Goal: Transaction & Acquisition: Purchase product/service

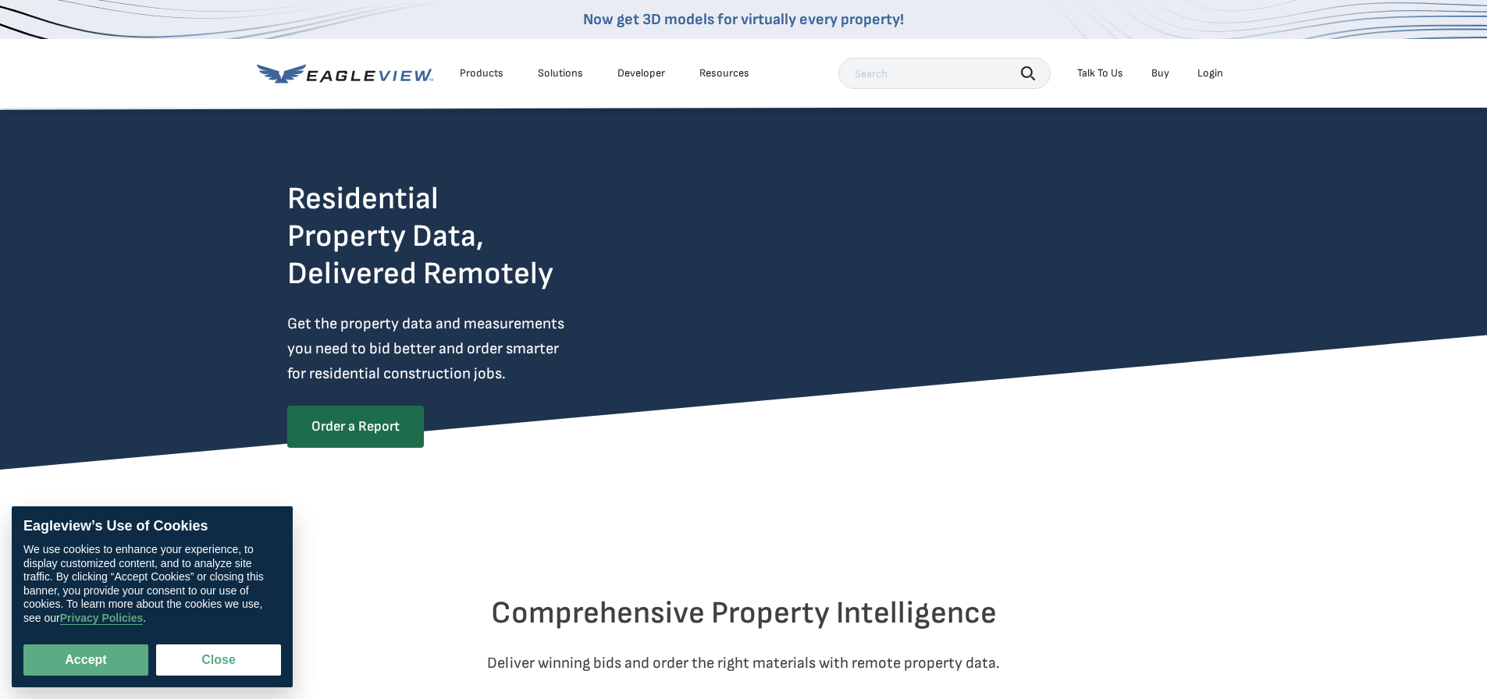
click at [481, 72] on div "Products" at bounding box center [482, 73] width 44 height 14
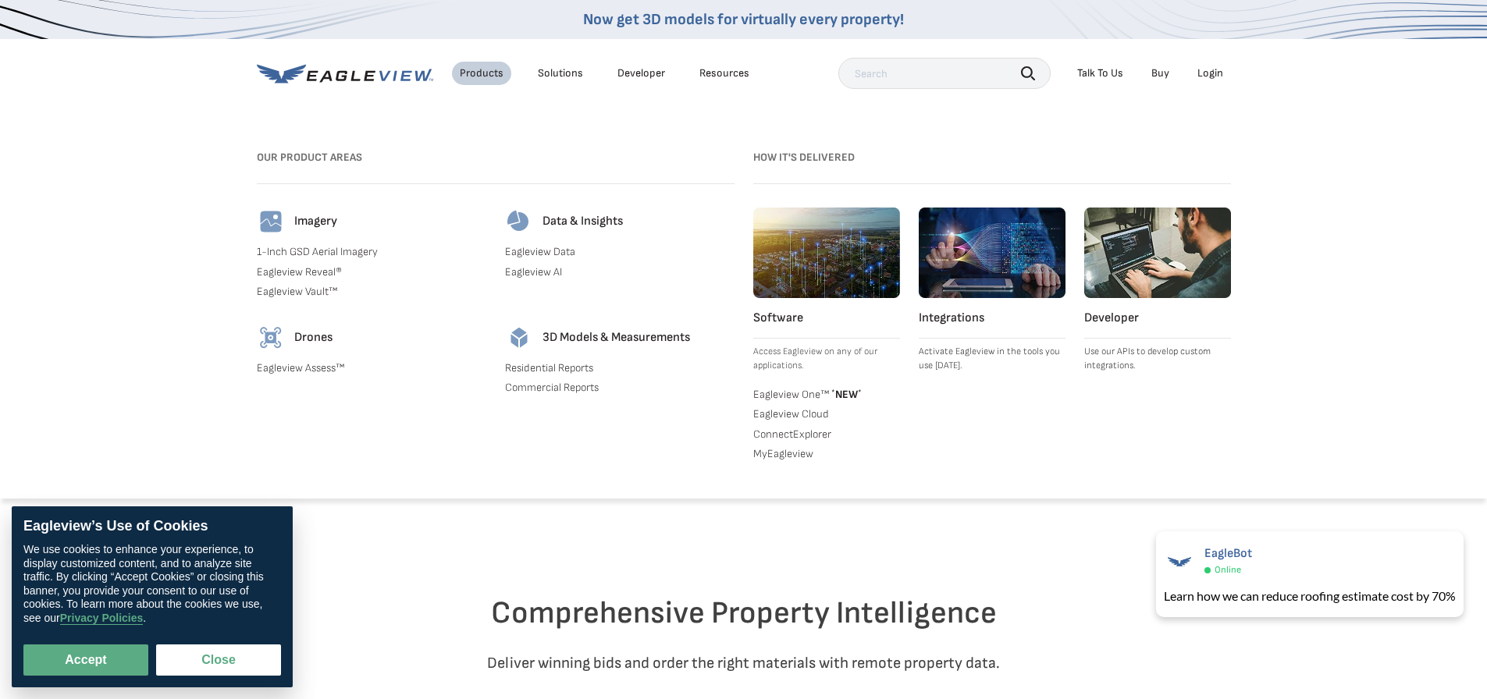
click at [539, 388] on link "Commercial Reports" at bounding box center [620, 388] width 230 height 14
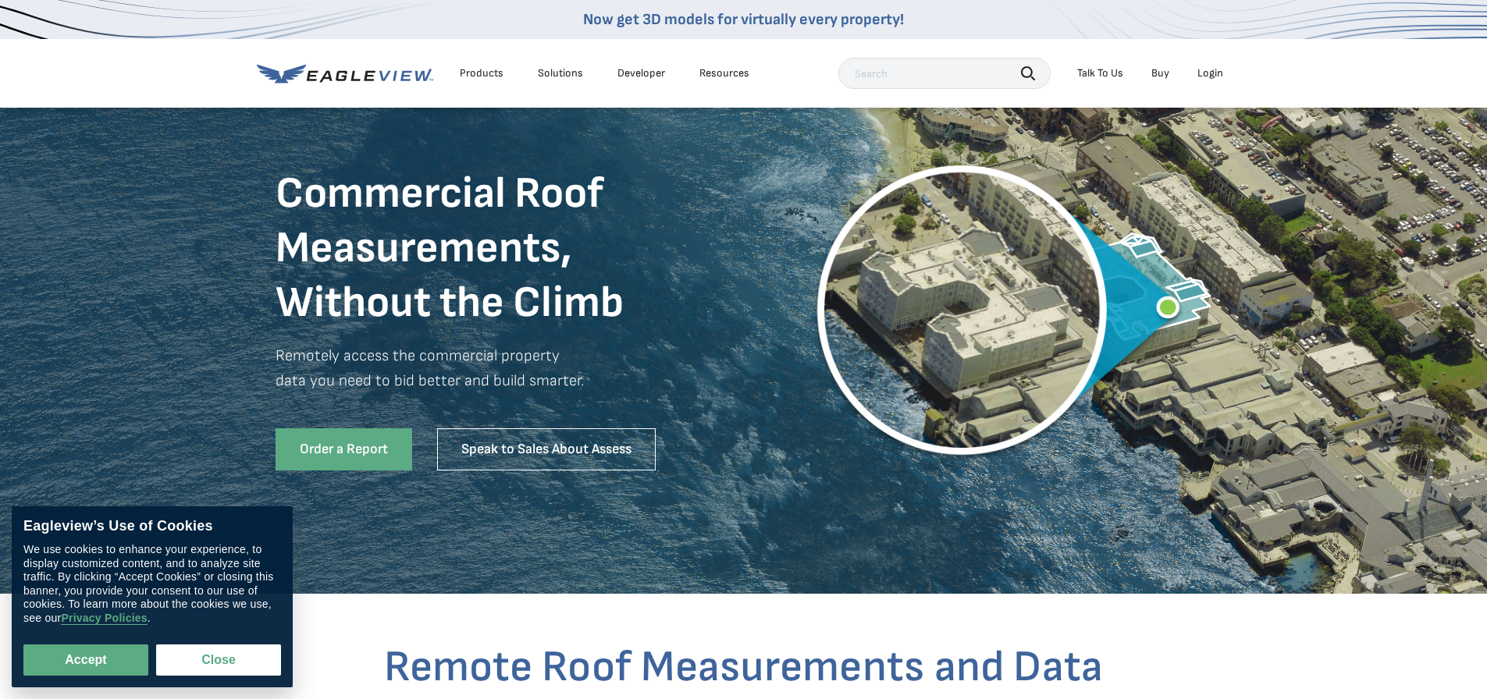
scroll to position [156, 0]
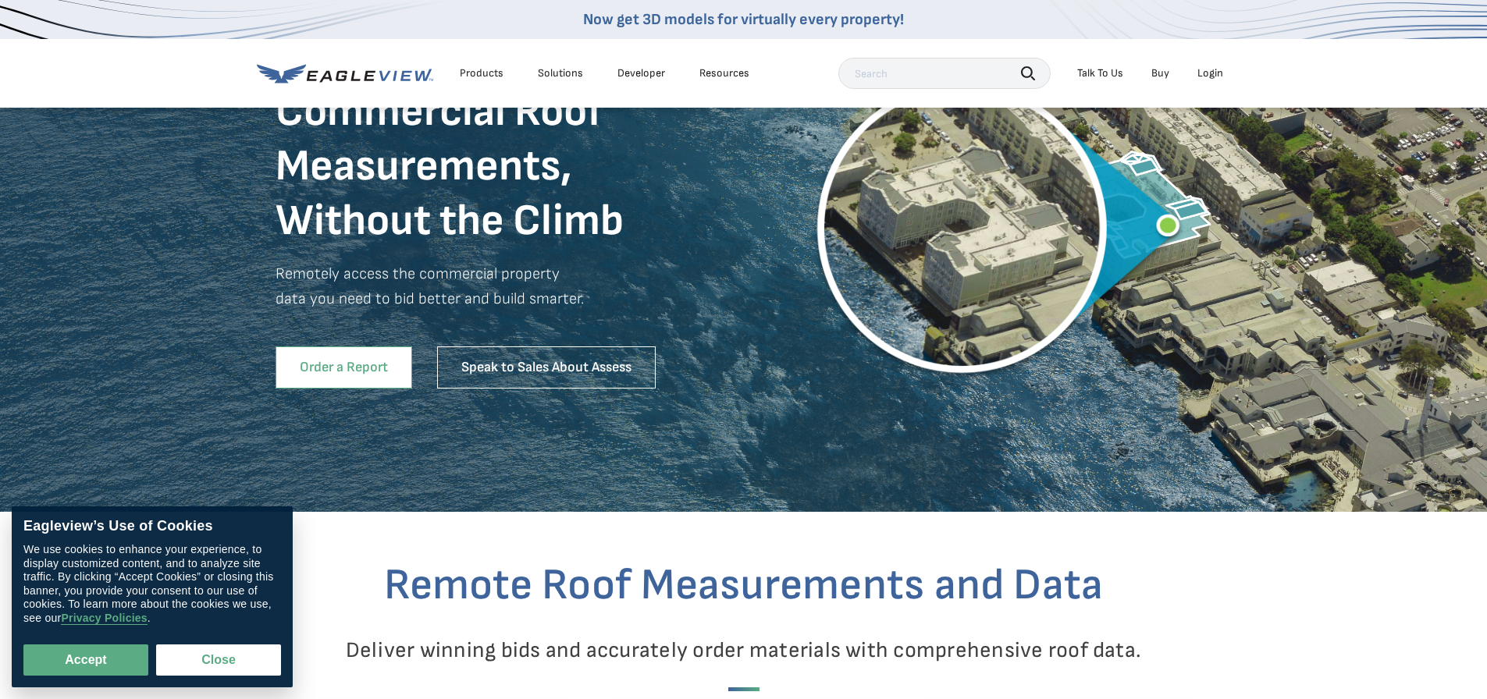
click at [326, 368] on link "Order a Report" at bounding box center [344, 368] width 137 height 42
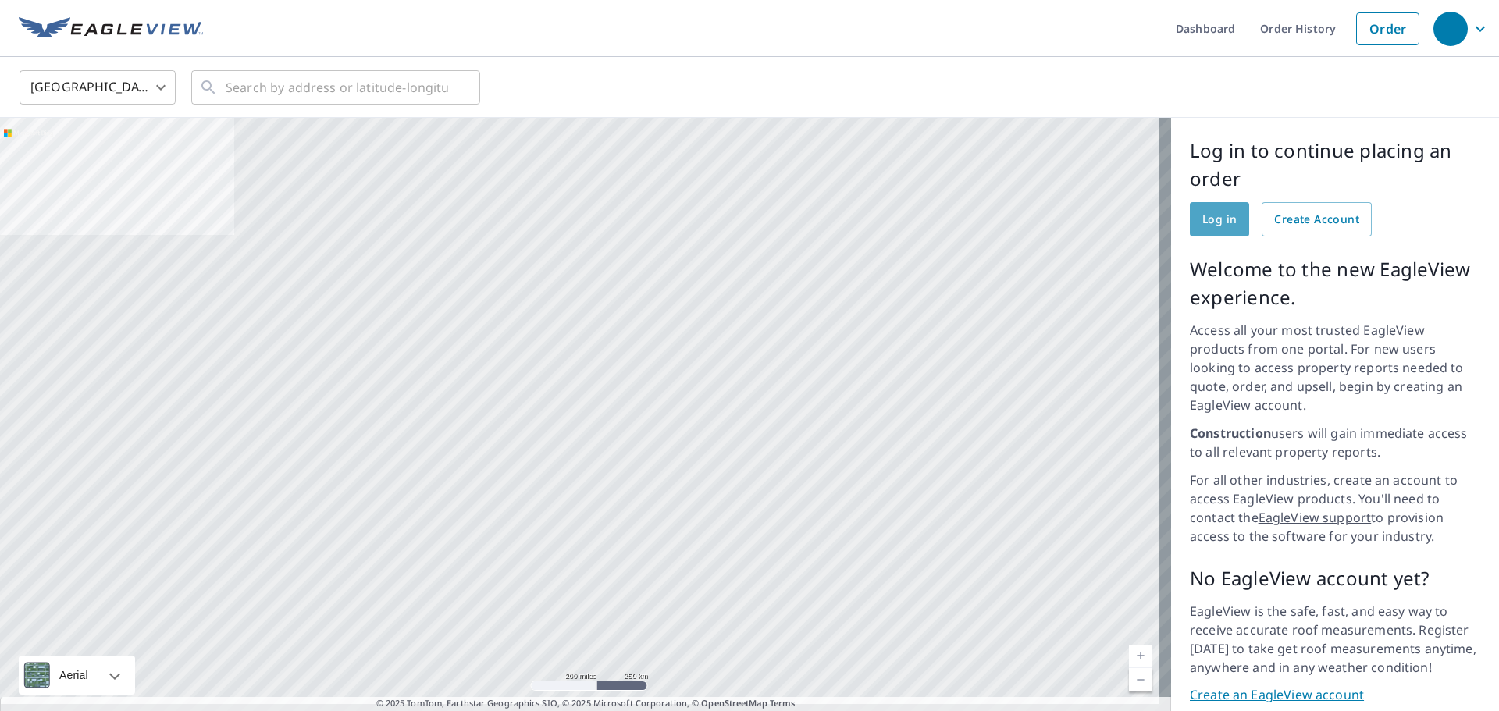
click at [1205, 222] on span "Log in" at bounding box center [1219, 220] width 34 height 20
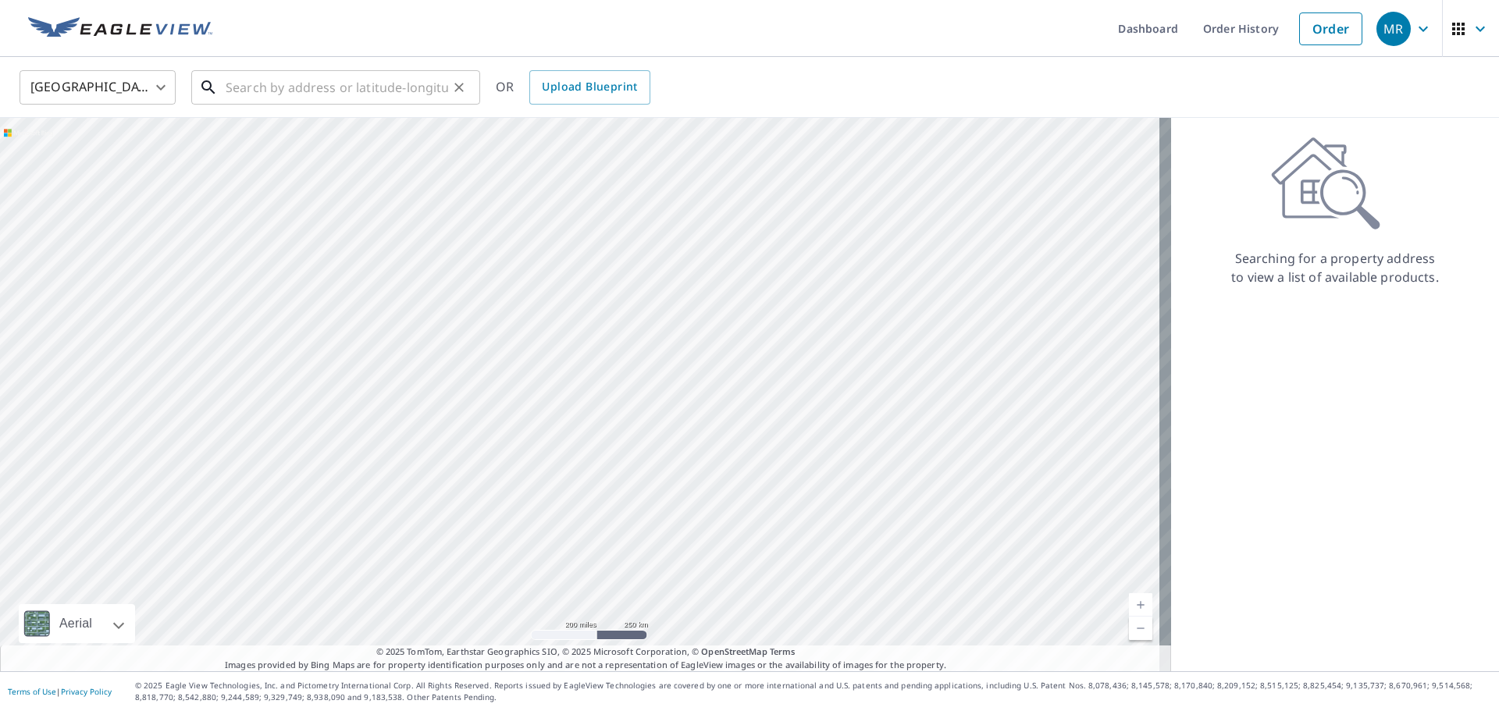
click at [280, 83] on input "text" at bounding box center [337, 88] width 222 height 44
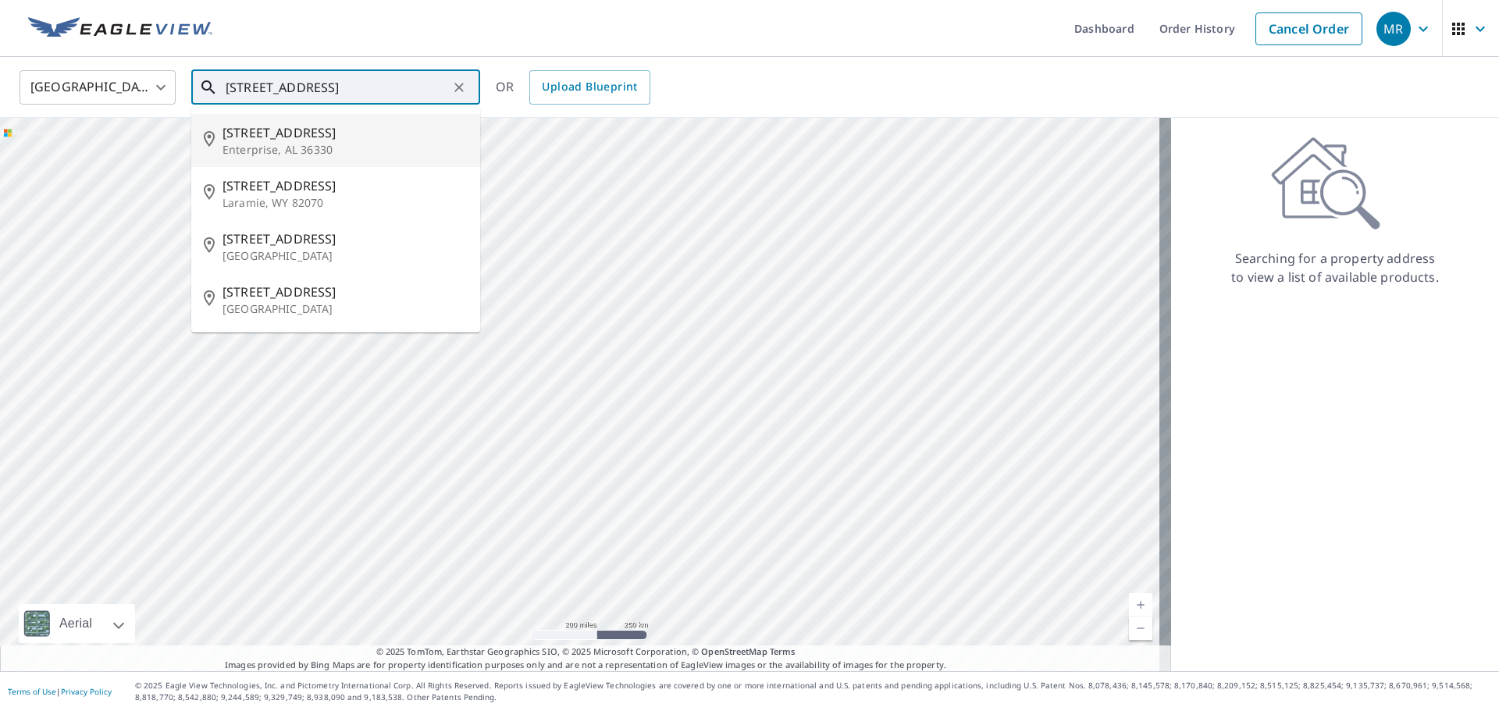
click at [226, 142] on p "Enterprise, AL 36330" at bounding box center [344, 150] width 245 height 16
type input "1601 E Park Ave Enterprise, AL 36330"
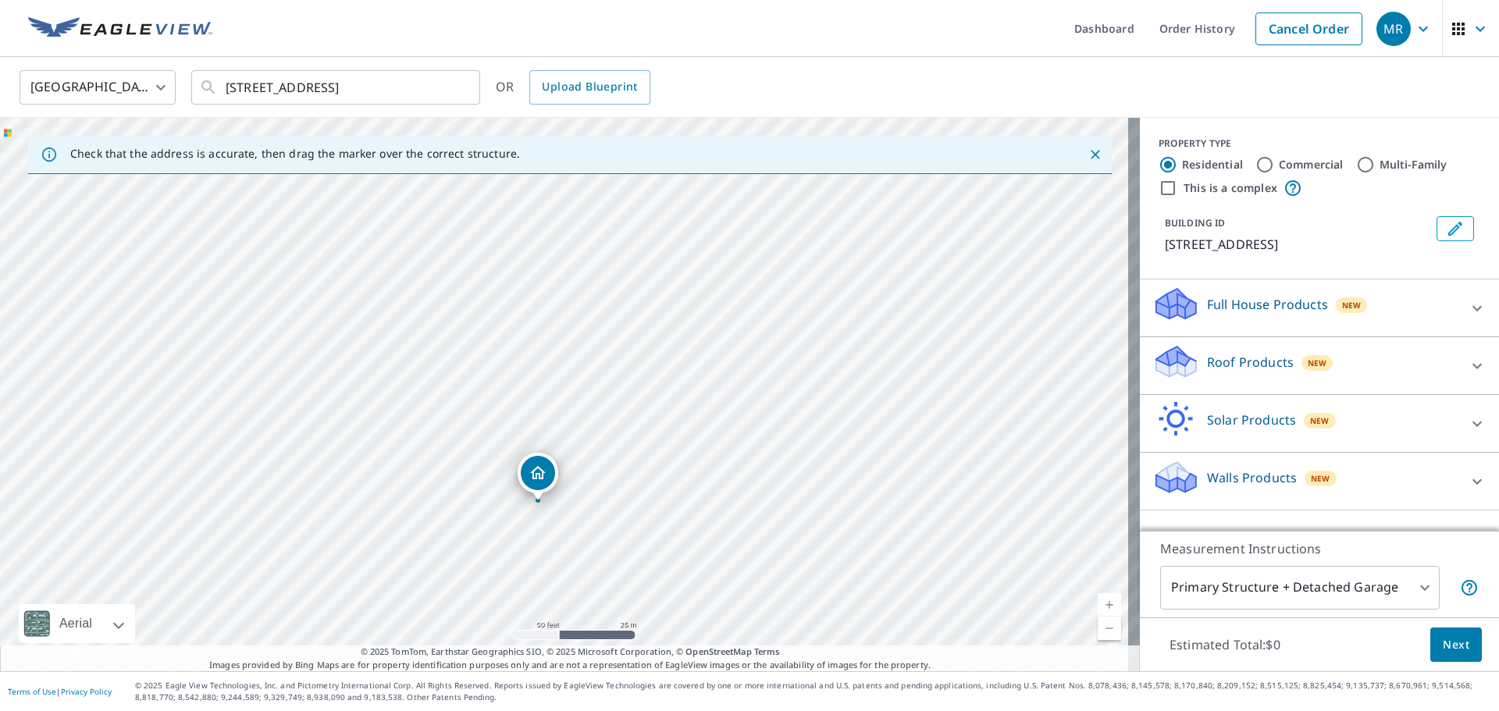
drag, startPoint x: 525, startPoint y: 315, endPoint x: 535, endPoint y: 465, distance: 150.2
click at [1255, 160] on input "Commercial" at bounding box center [1264, 164] width 19 height 19
radio input "true"
type input "4"
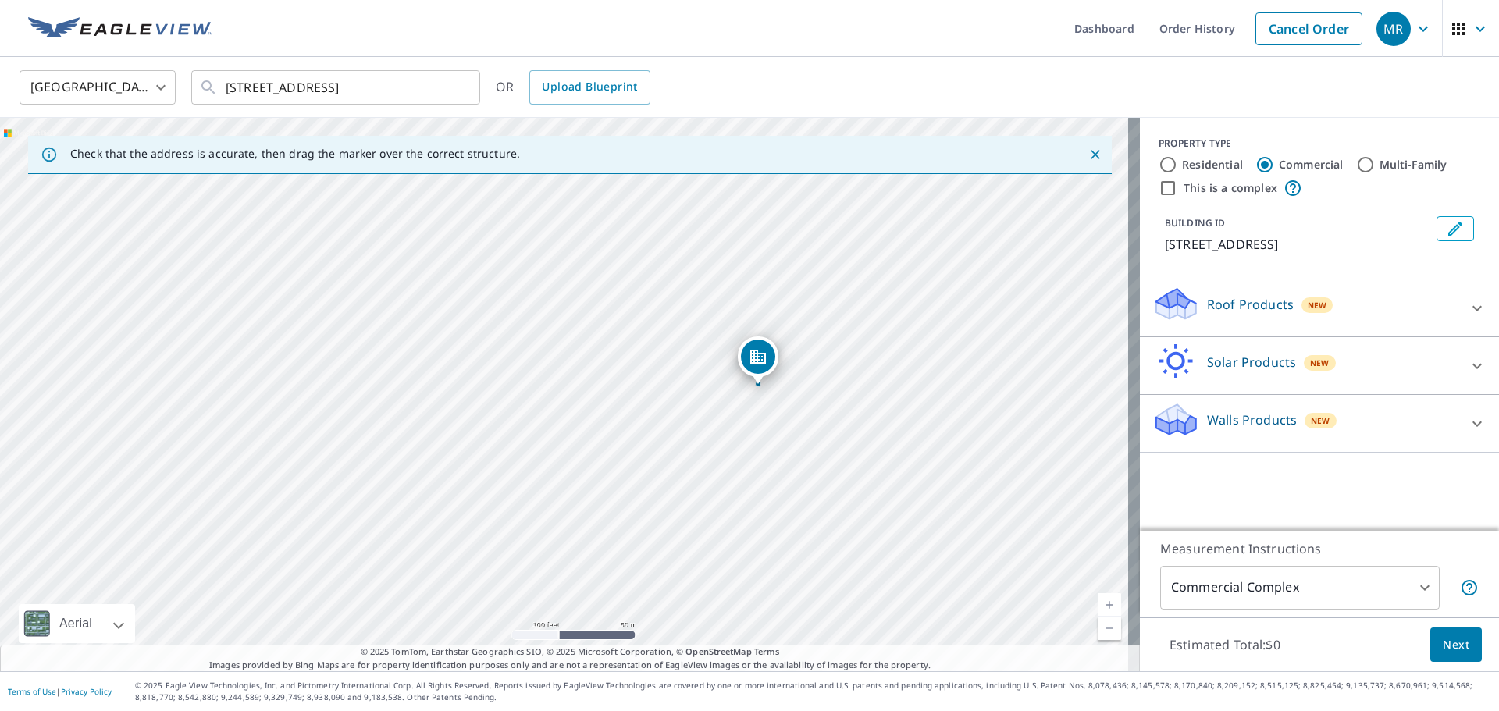
click at [1472, 308] on icon at bounding box center [1476, 307] width 9 height 5
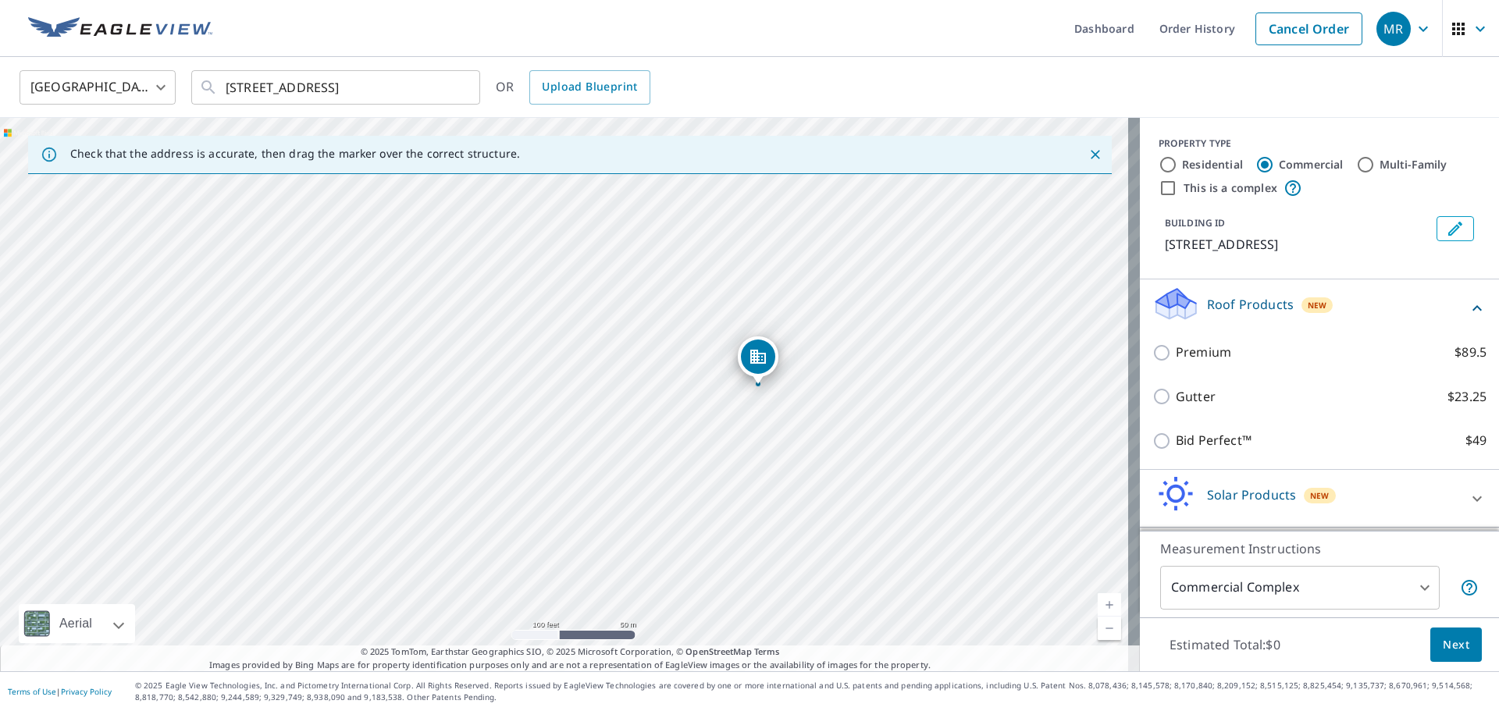
click at [1472, 308] on icon at bounding box center [1476, 307] width 9 height 5
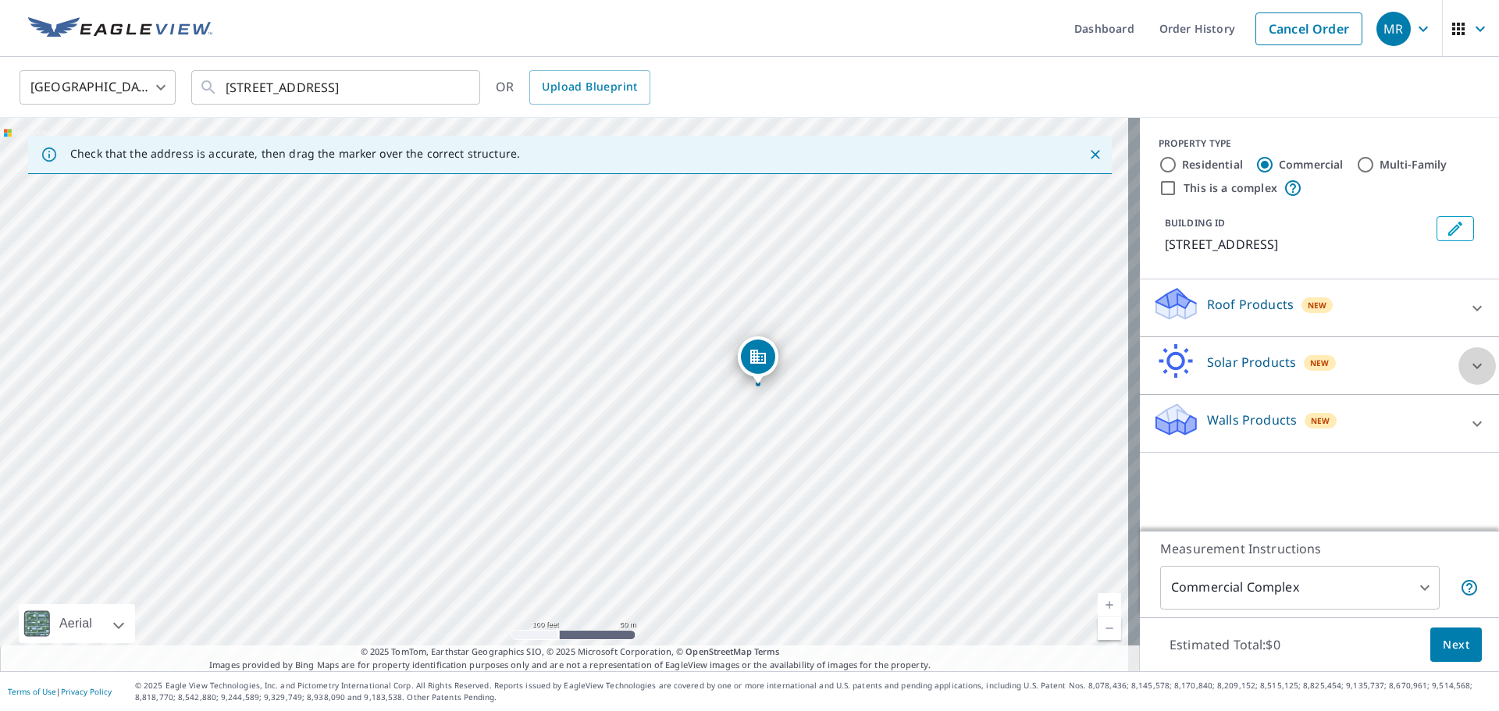
click at [1468, 362] on icon at bounding box center [1477, 366] width 19 height 19
click at [1468, 427] on icon at bounding box center [1477, 424] width 19 height 19
click at [1468, 306] on icon at bounding box center [1477, 308] width 19 height 19
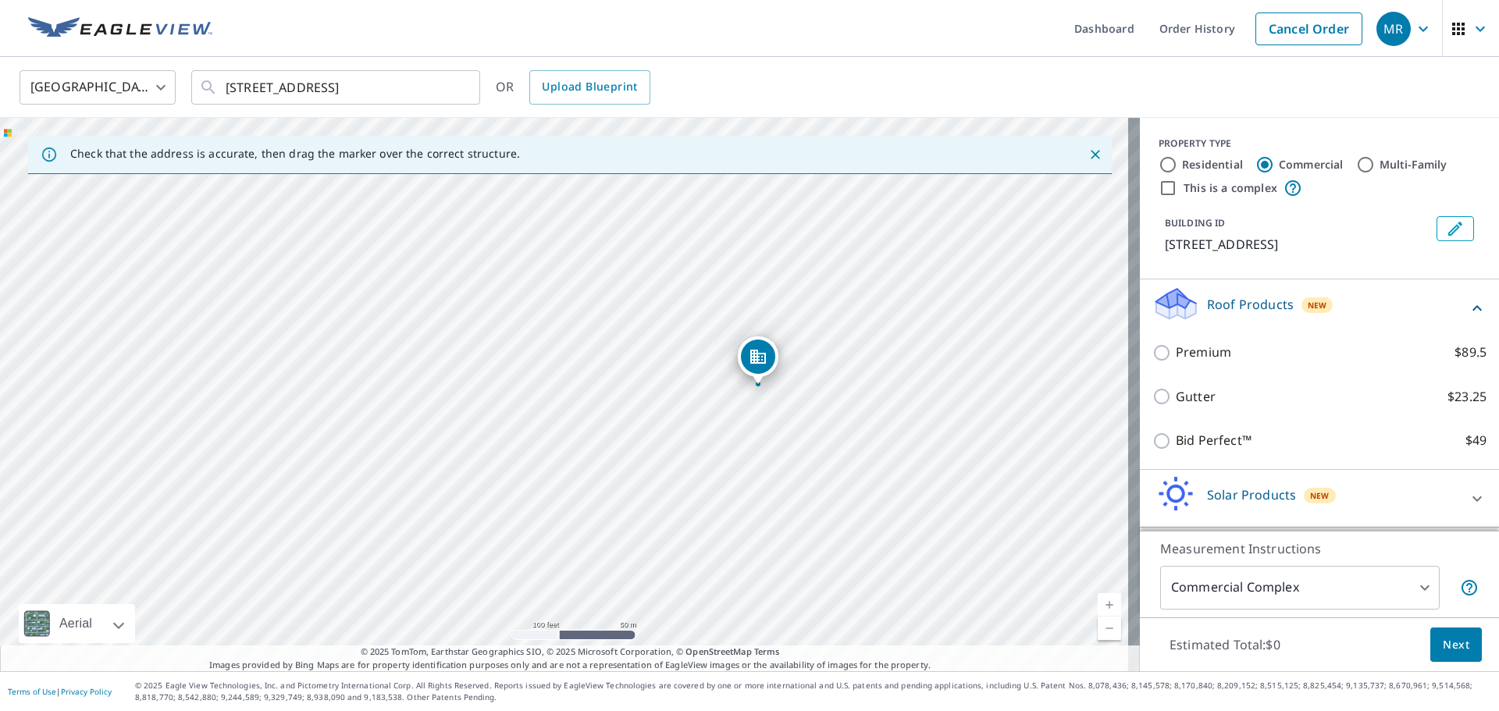
scroll to position [55, 0]
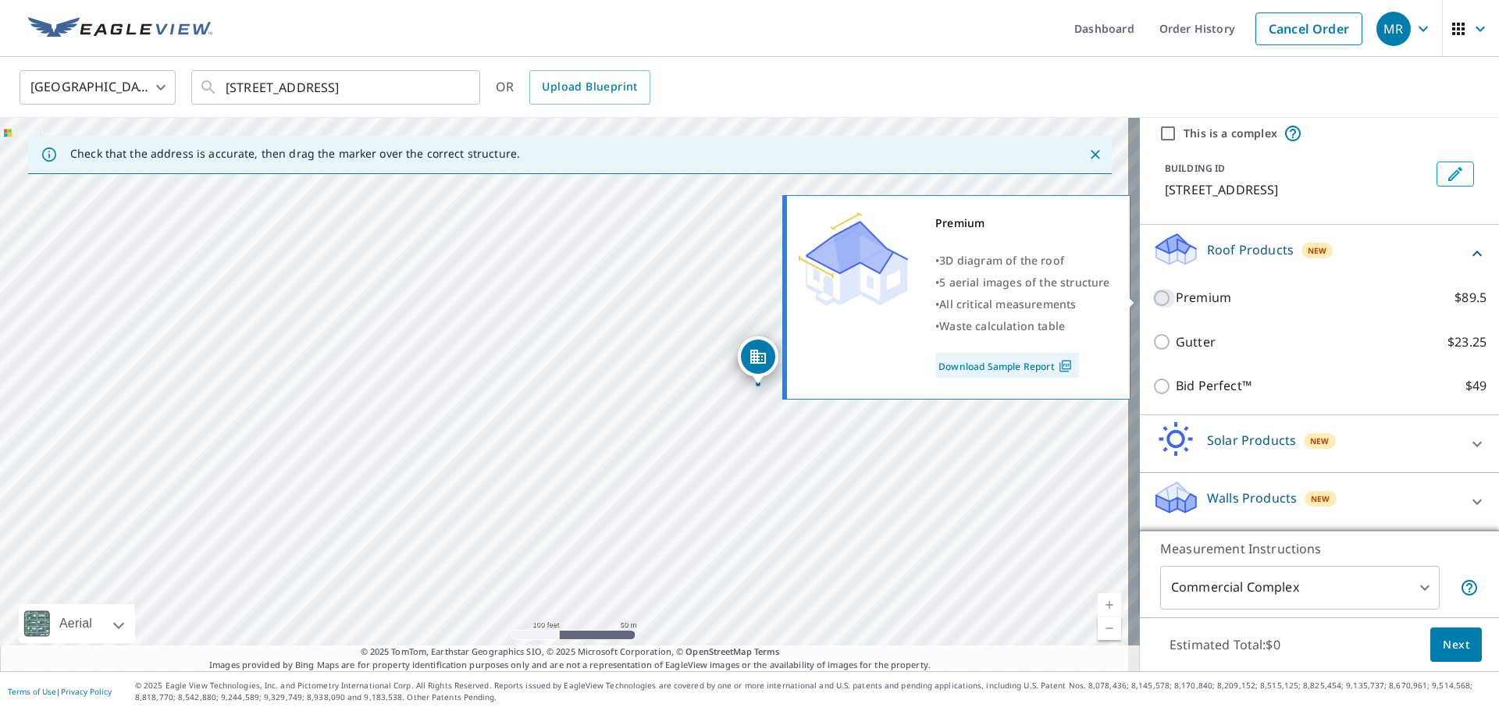
click at [1152, 298] on input "Premium $89.5" at bounding box center [1163, 298] width 23 height 19
checkbox input "true"
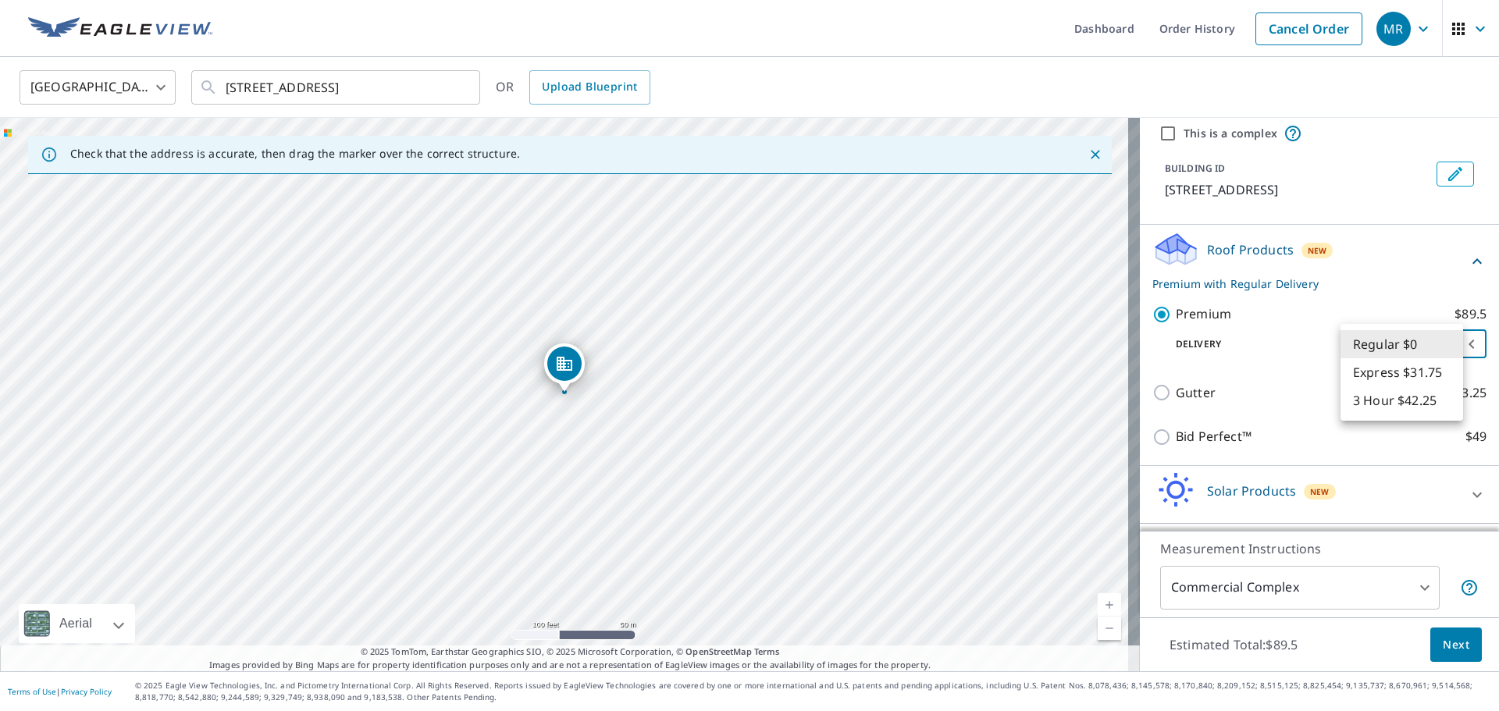
click at [1448, 344] on body "MR MR Dashboard Order History Cancel Order MR United States US ​ 1601 E Park Av…" at bounding box center [749, 355] width 1499 height 711
click at [1448, 344] on li "Regular $0" at bounding box center [1401, 344] width 123 height 28
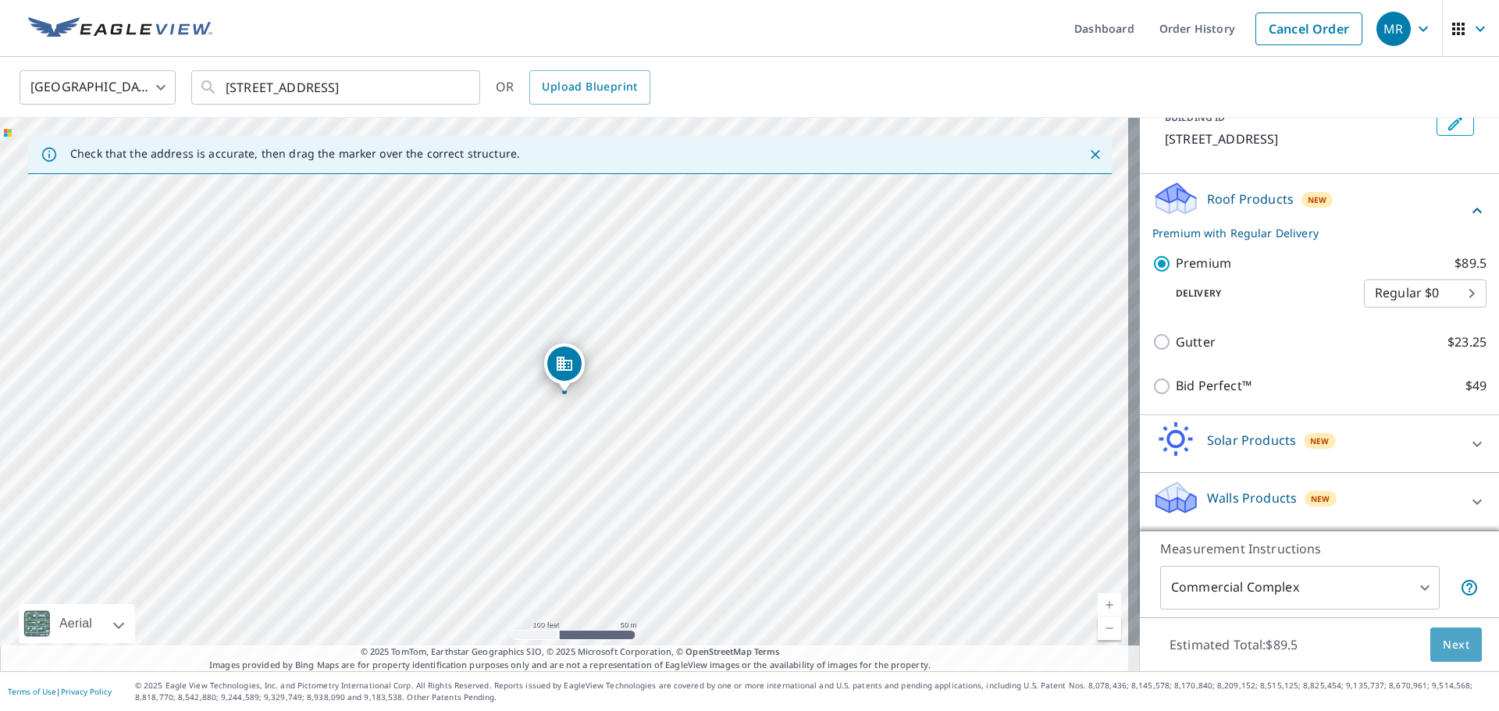
click at [1443, 645] on span "Next" at bounding box center [1456, 645] width 27 height 20
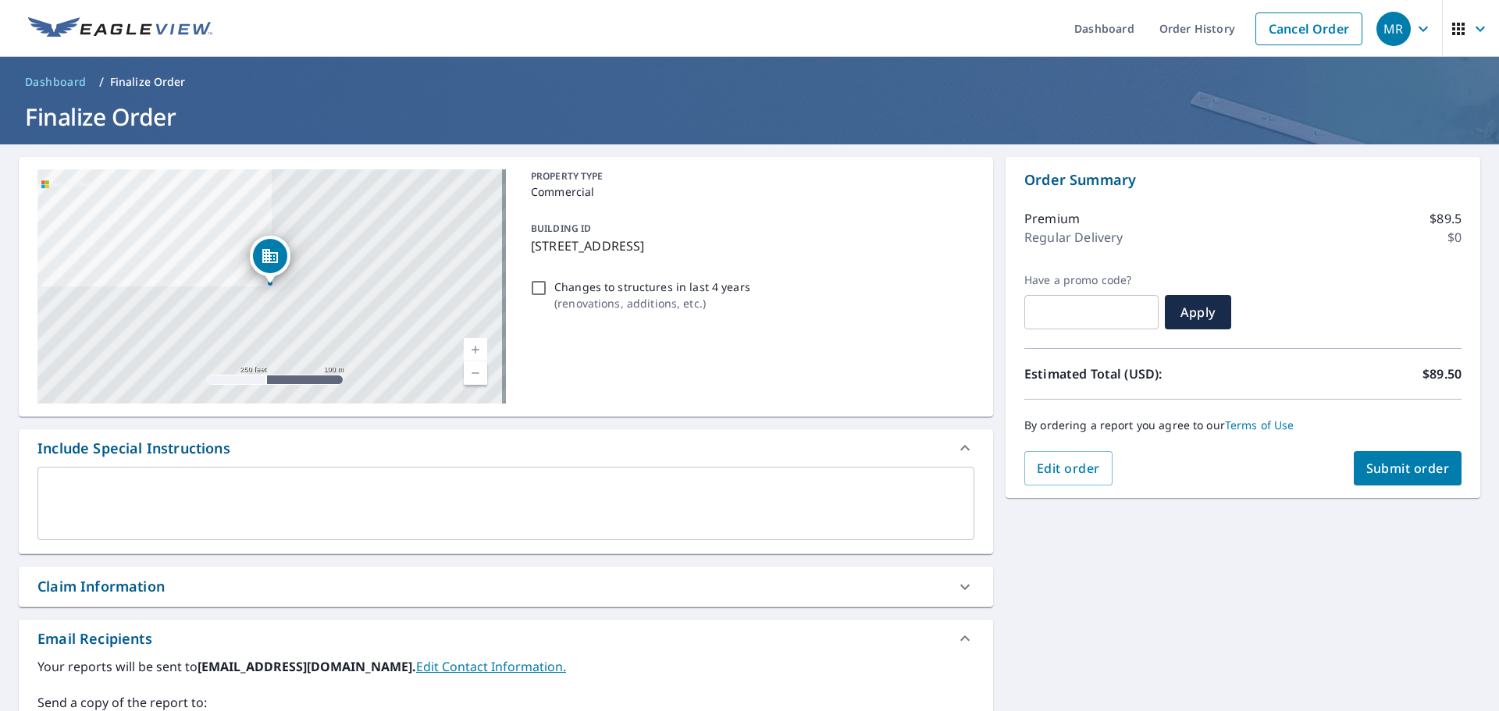
click at [50, 482] on textarea at bounding box center [505, 504] width 915 height 44
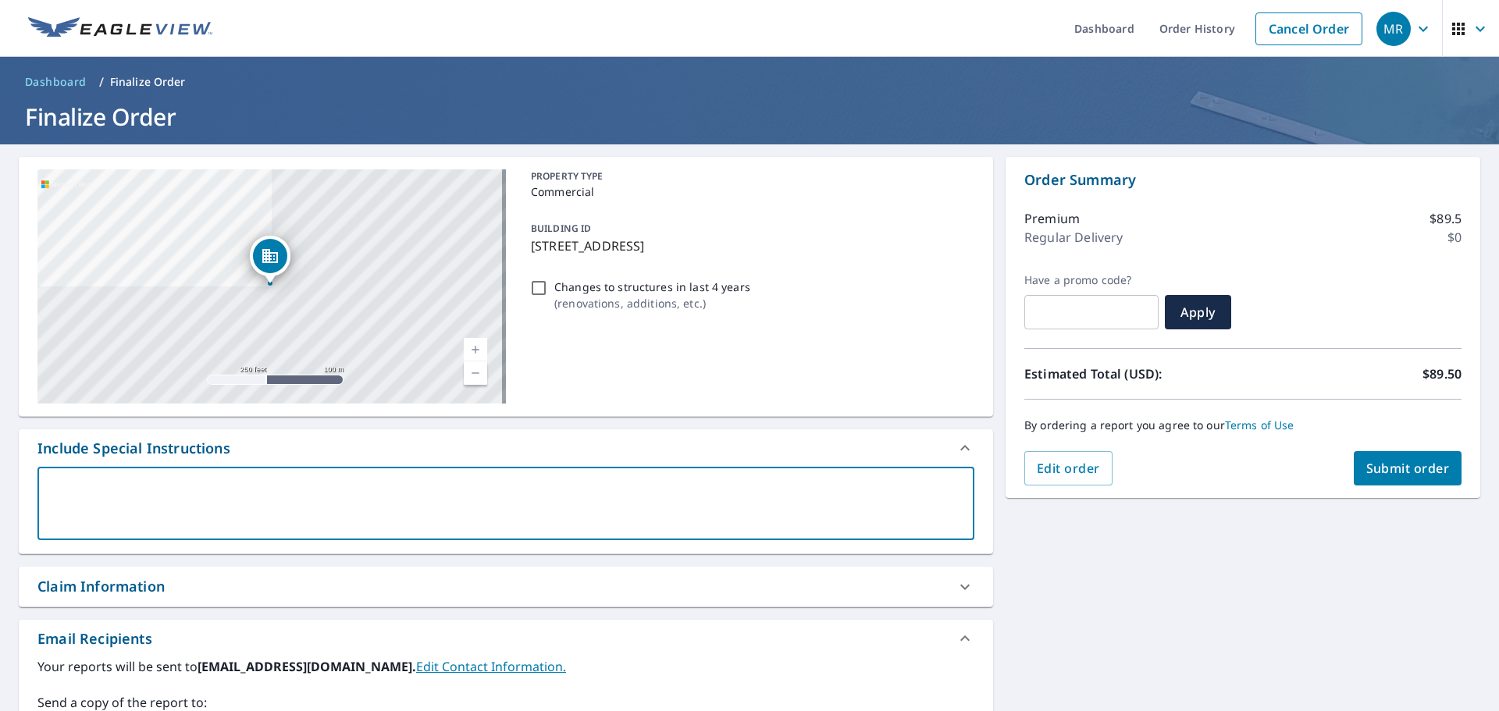
type textarea "I"
type textarea "x"
type textarea "I"
type textarea "x"
type textarea "I o"
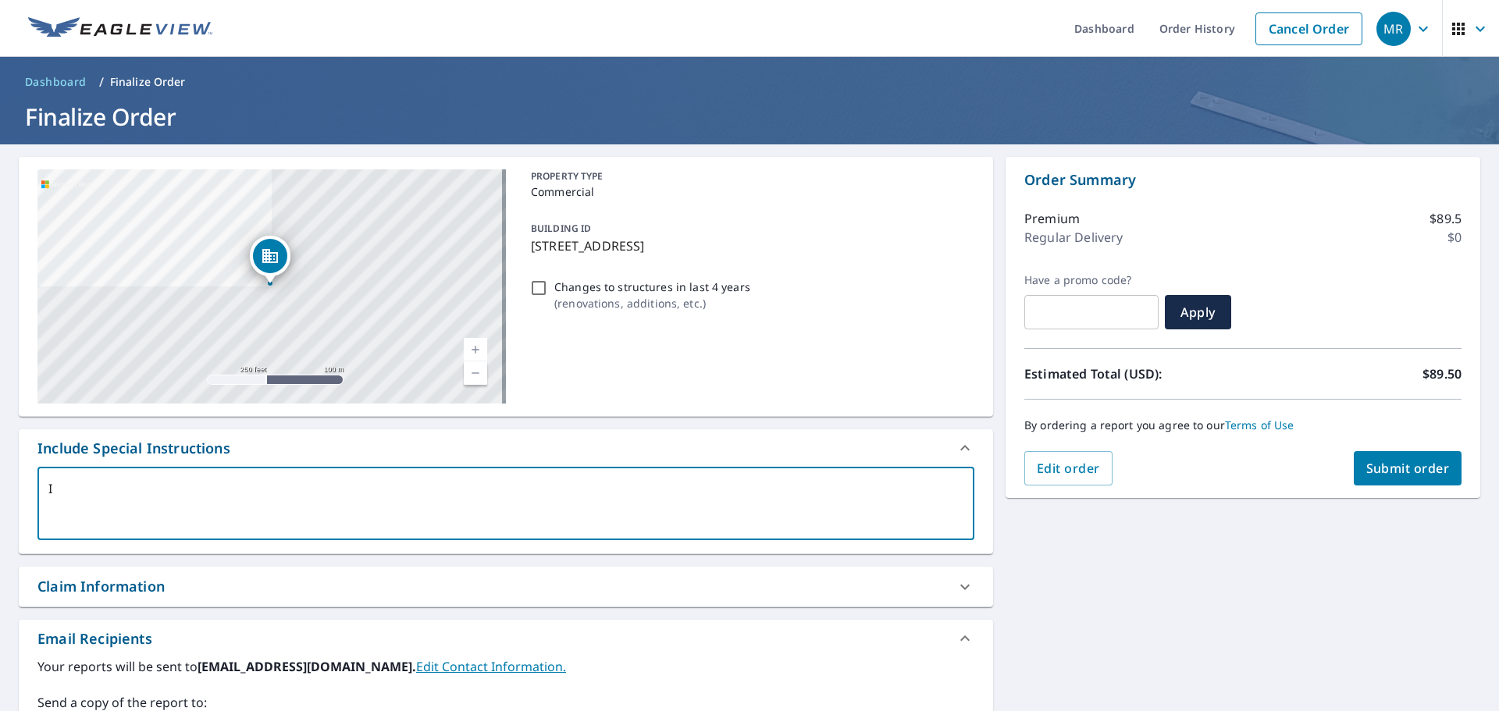
type textarea "x"
type textarea "I on"
type textarea "x"
type textarea "I onl"
type textarea "x"
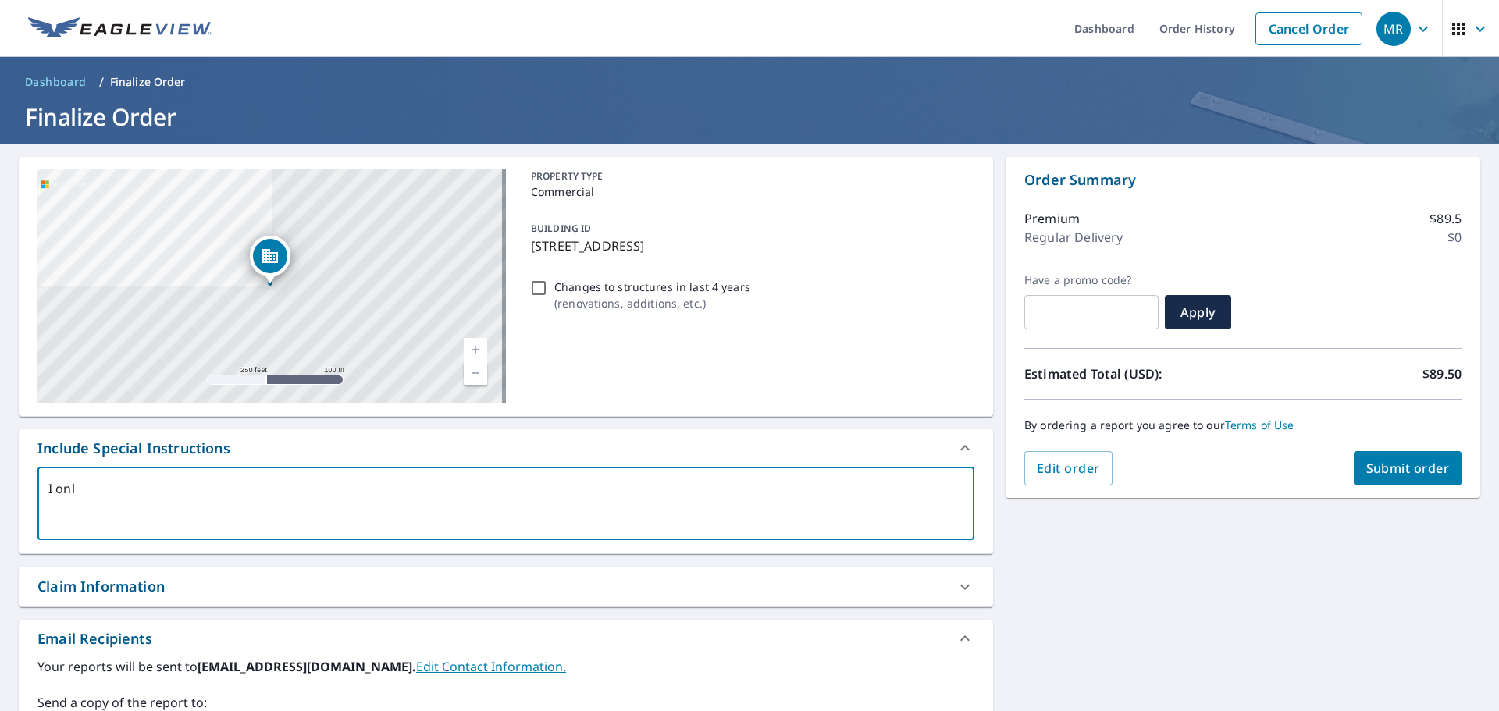
type textarea "I only"
type textarea "x"
type textarea "I only"
type textarea "x"
type textarea "I only n"
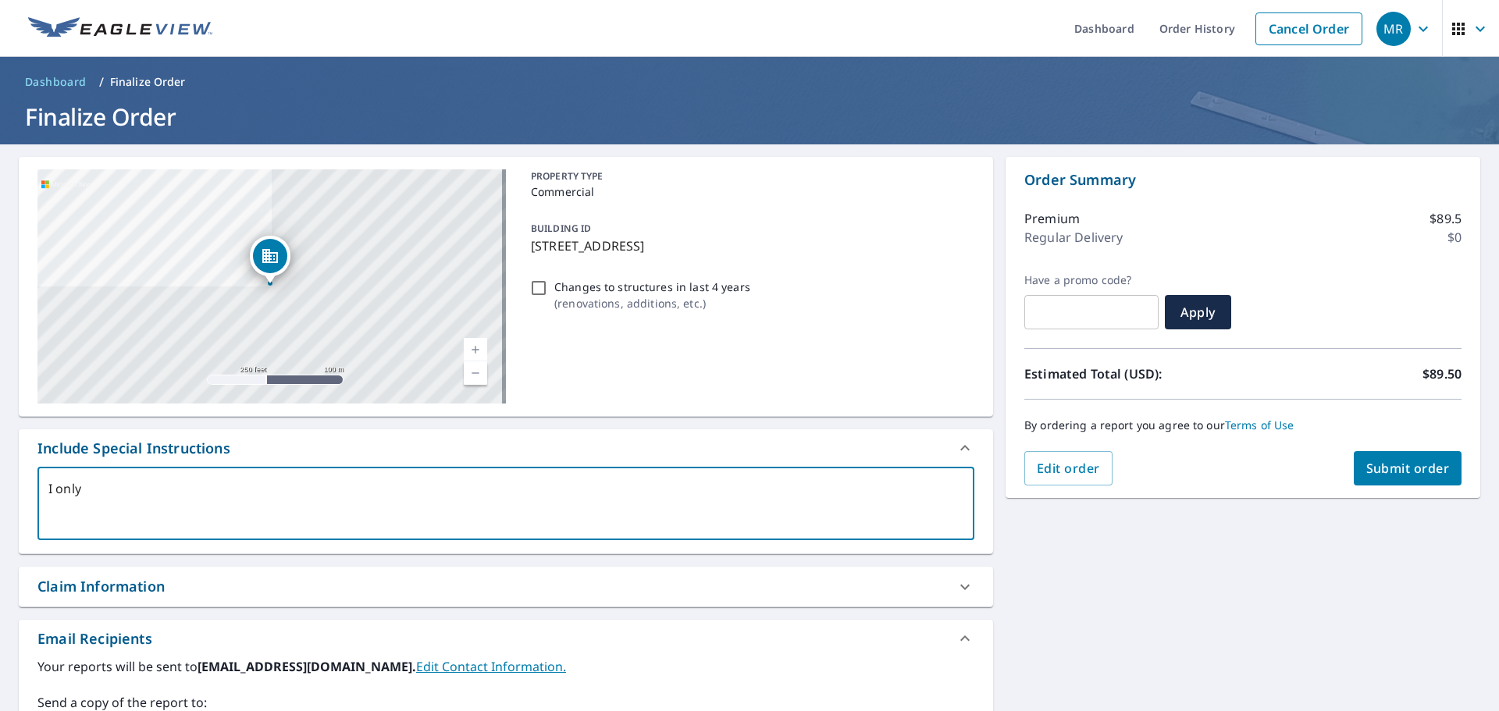
type textarea "x"
type textarea "I only ne"
type textarea "x"
type textarea "I only nee"
type textarea "x"
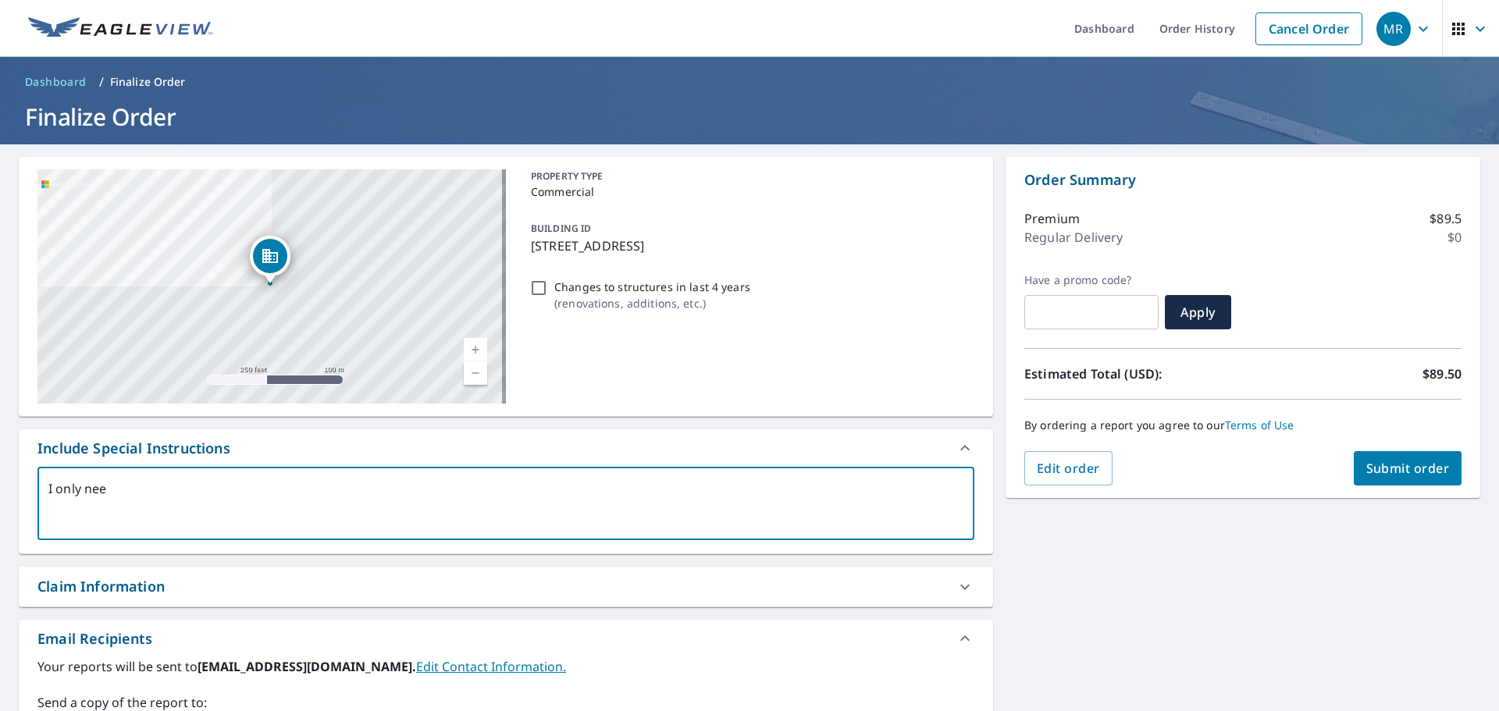
type textarea "I only need"
type textarea "x"
type textarea "I only need"
type textarea "x"
type textarea "I only need t"
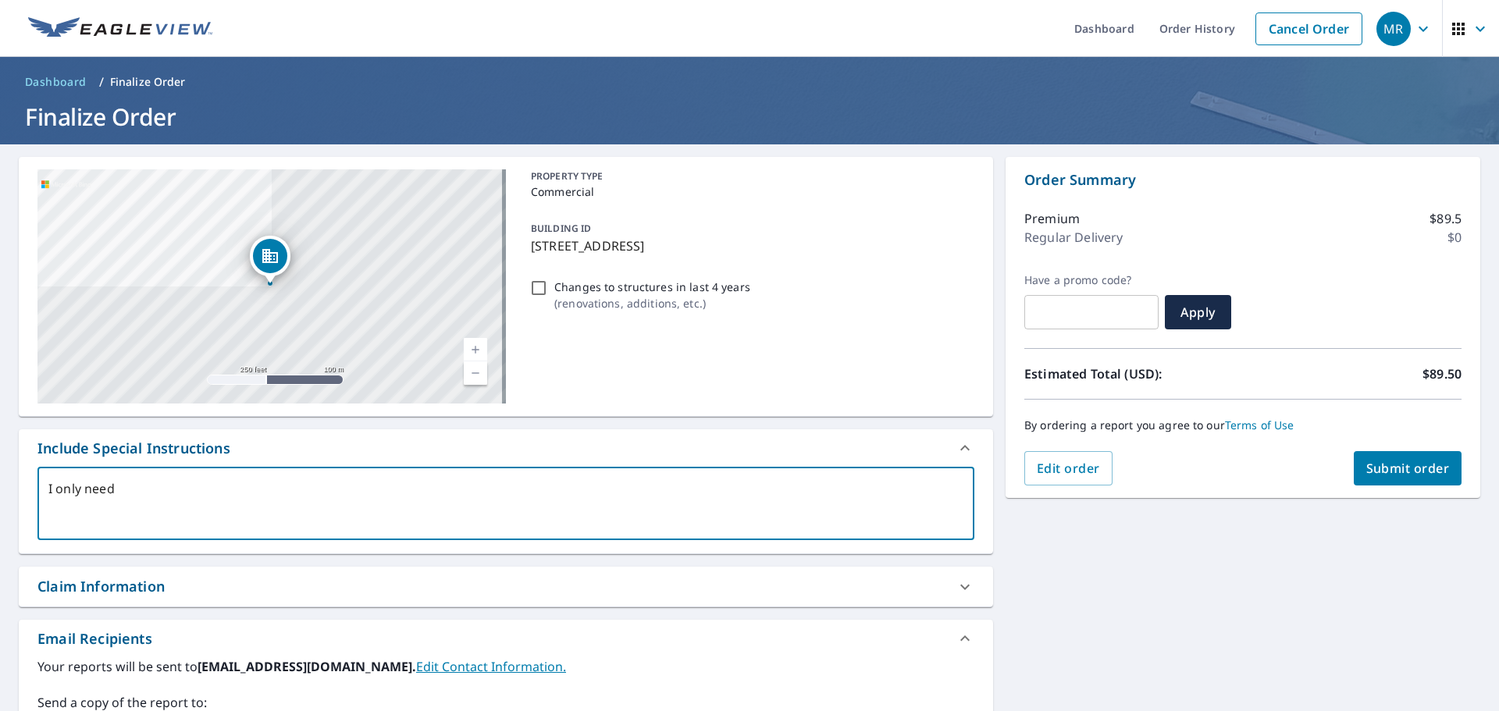
type textarea "x"
type textarea "I only need th"
type textarea "x"
type textarea "I only need the"
type textarea "x"
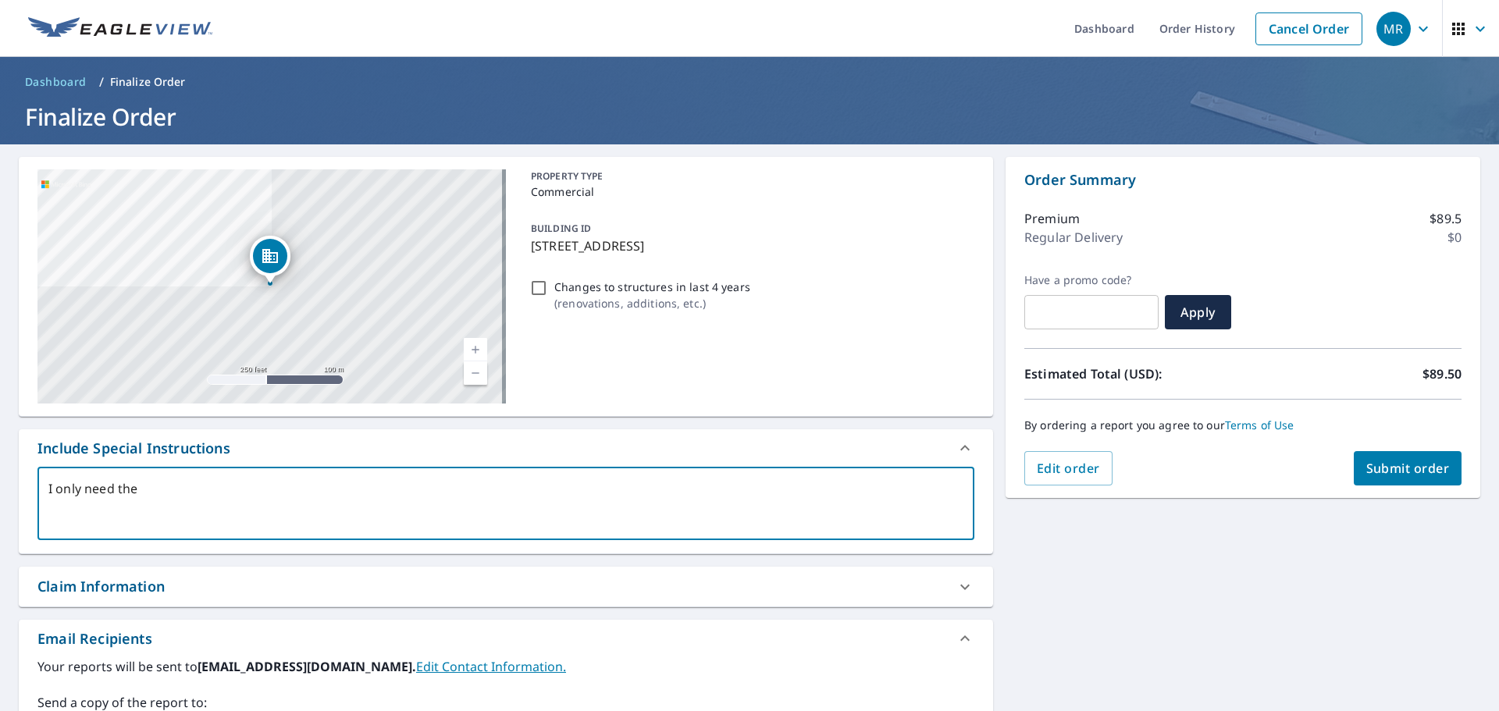
type textarea "I only need the"
type textarea "x"
type textarea "I only need the b"
type textarea "x"
type textarea "I only need the bu"
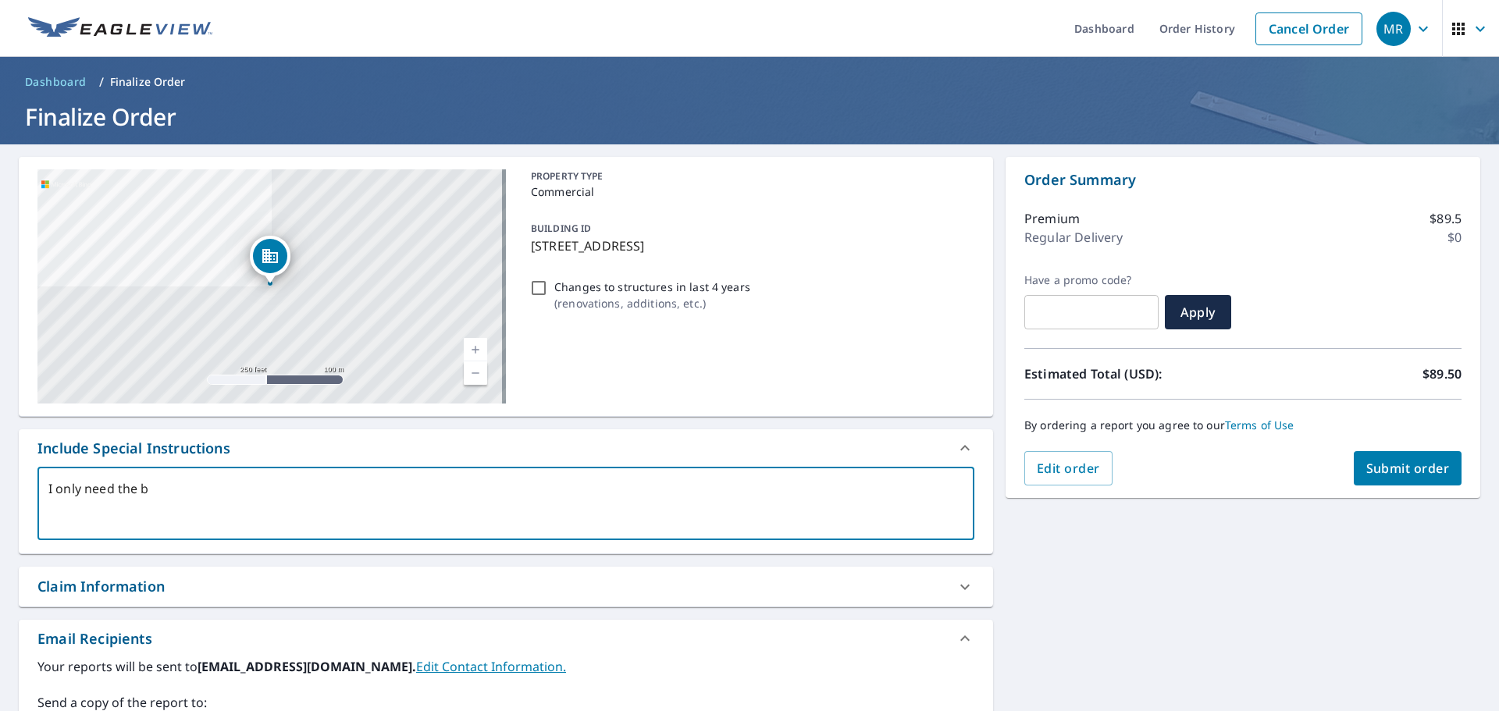
type textarea "x"
type textarea "I only need the bui"
type textarea "x"
type textarea "I only need the buil"
type textarea "x"
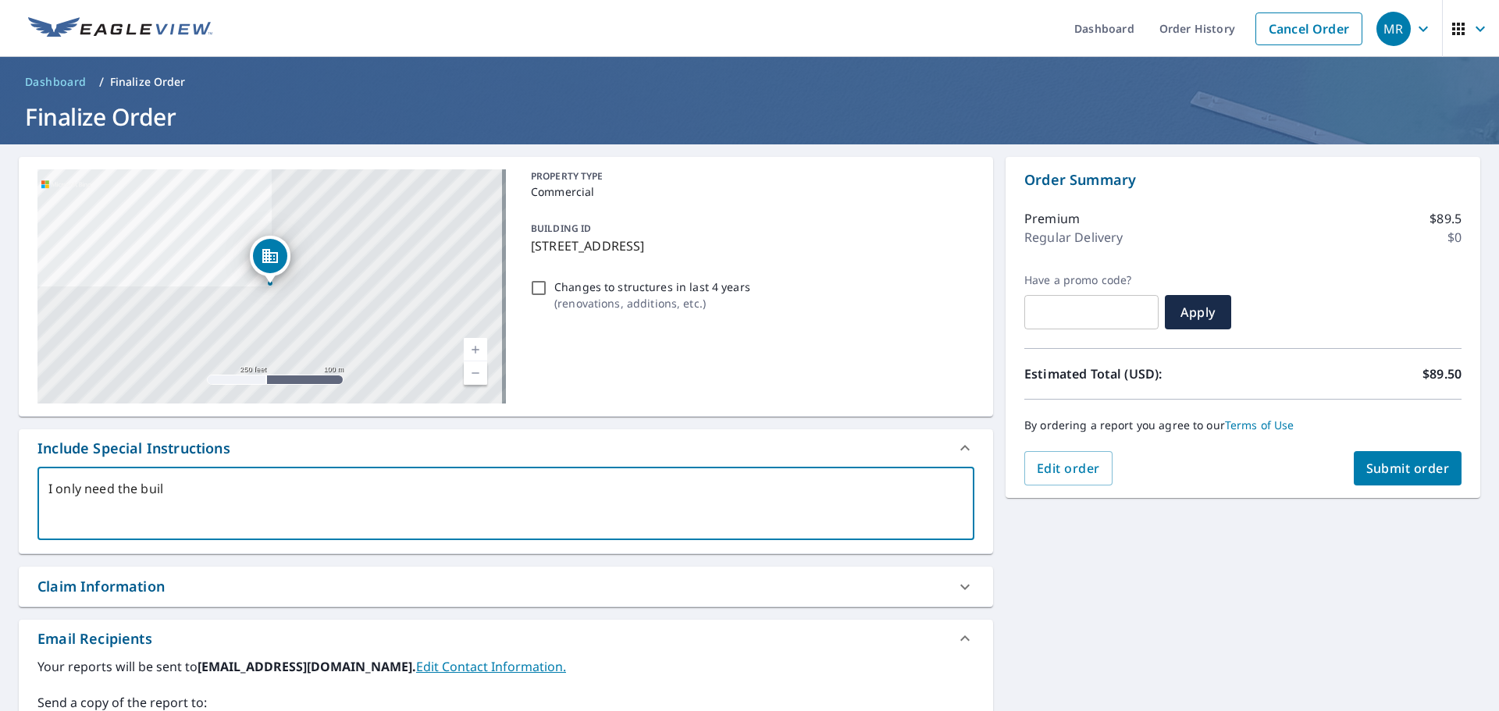
type textarea "I only need the build"
type textarea "x"
type textarea "I only need the buildi"
type textarea "x"
type textarea "I only need the buildin"
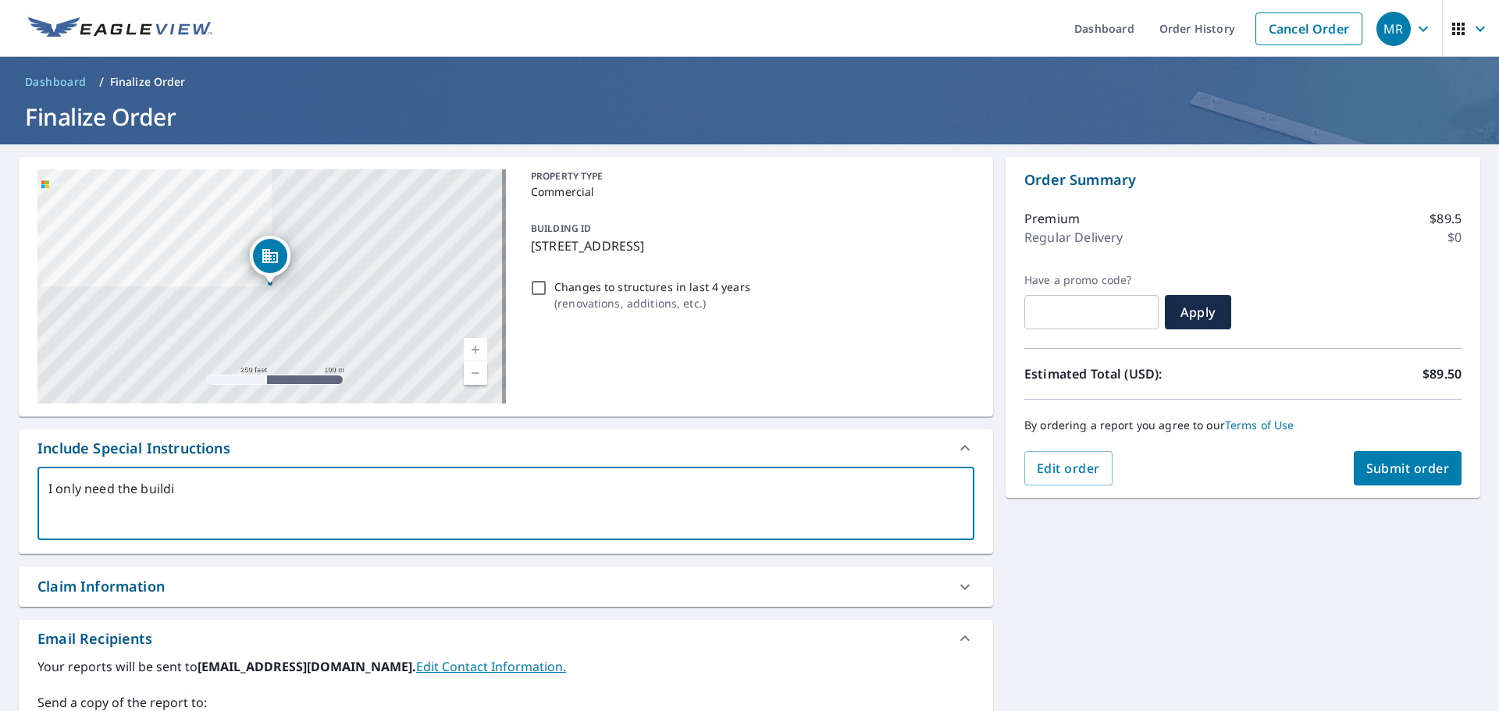
type textarea "x"
type textarea "I only need the building"
type textarea "x"
type textarea "I only need the building"
type textarea "x"
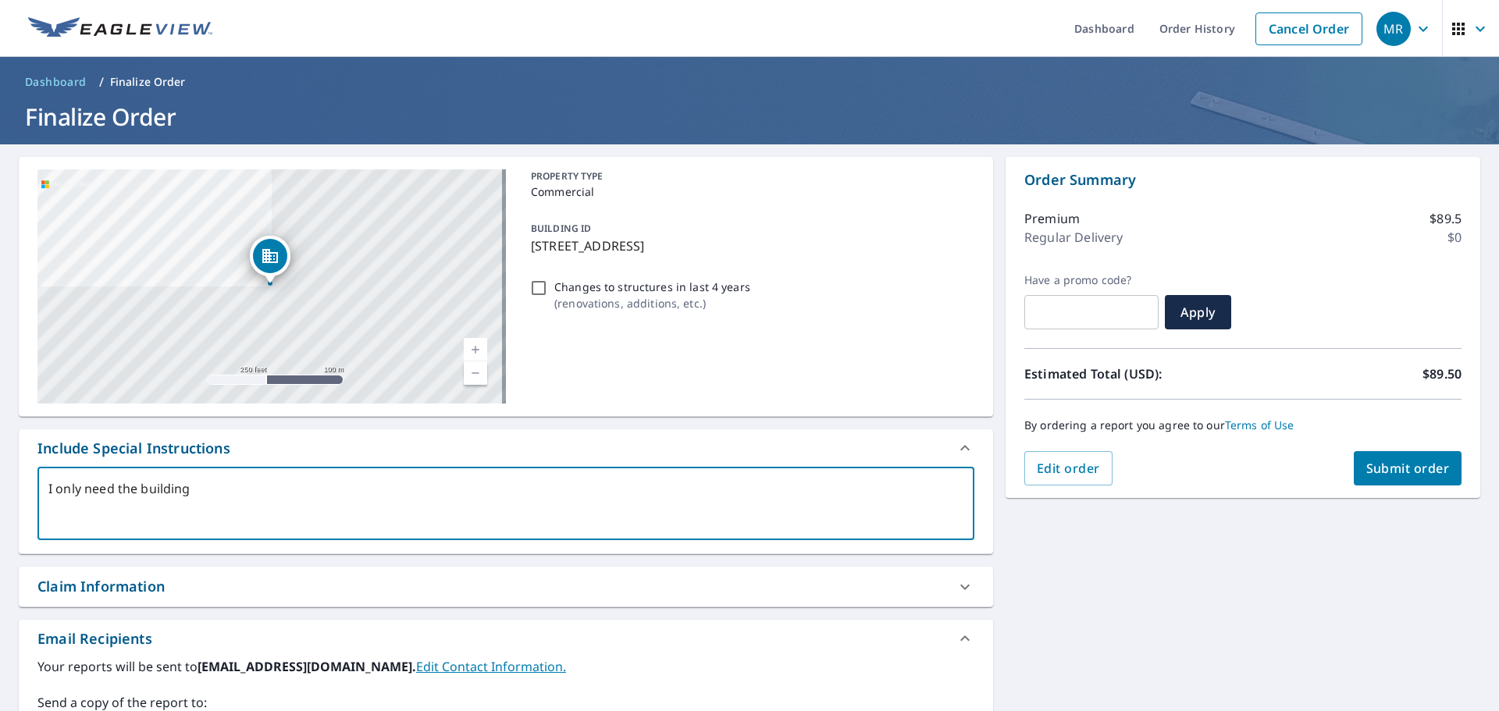
type textarea "I only need the building d"
type textarea "x"
type textarea "I only need the building di"
type textarea "x"
type textarea "I only need the building dir"
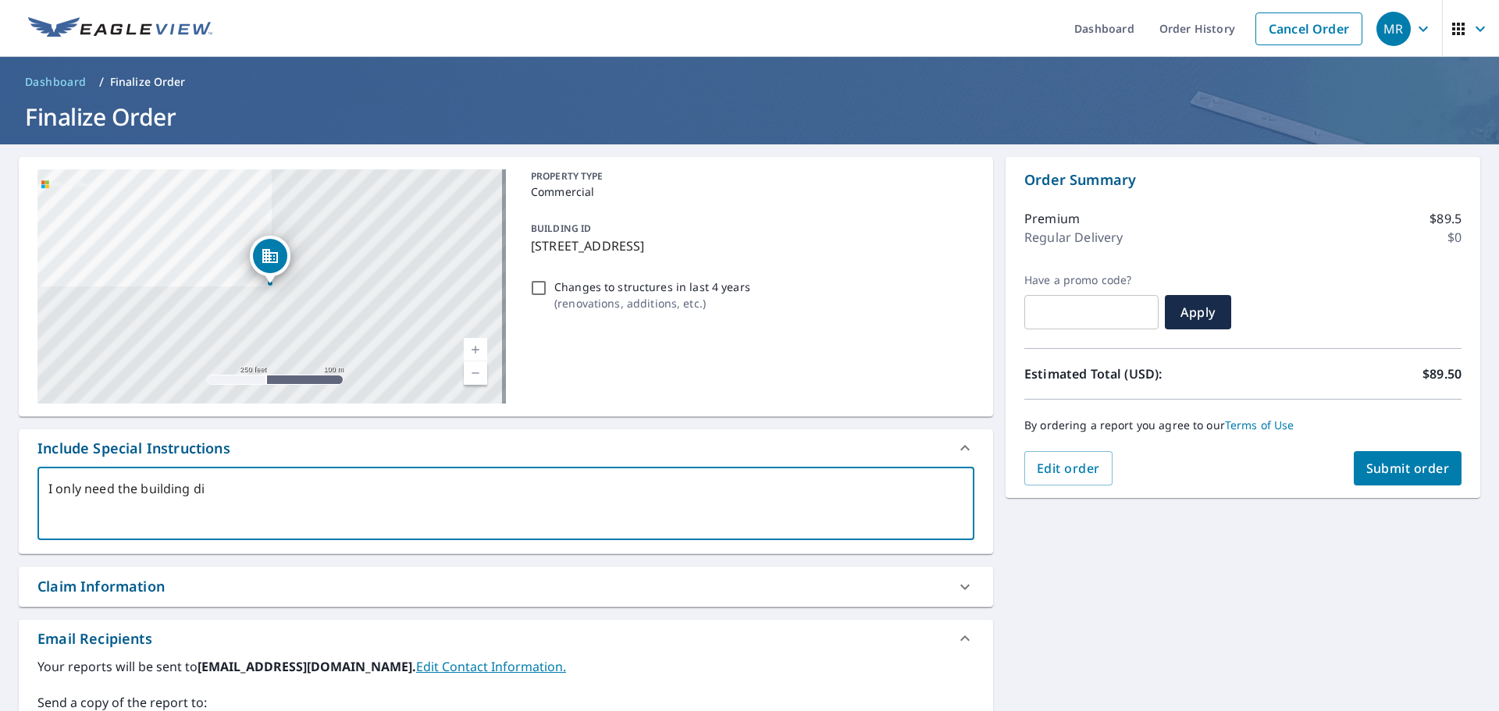
type textarea "x"
type textarea "I only need the building dire"
type textarea "x"
type textarea "I only need the building direc"
type textarea "x"
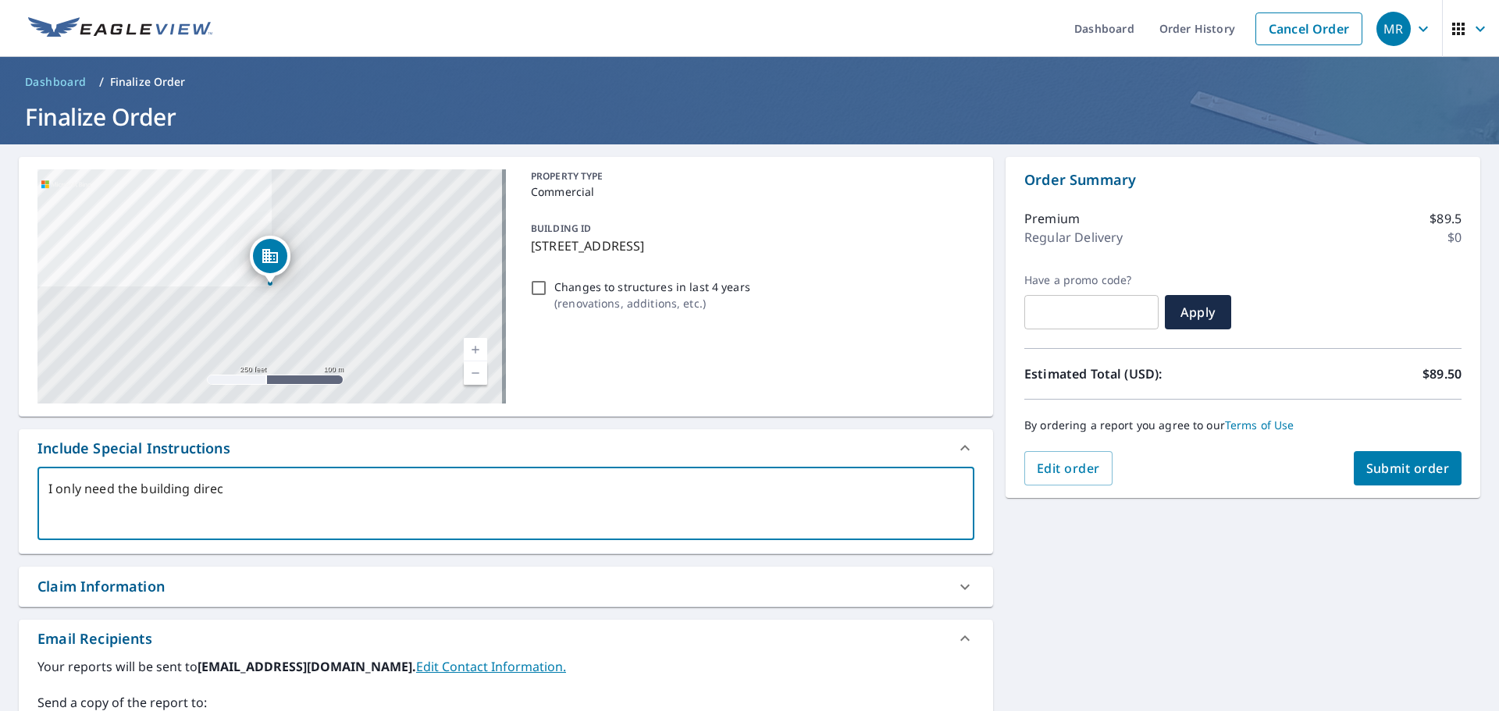
type textarea "I only need the building direct"
type textarea "x"
type textarea "I only need the building directl"
type textarea "x"
type textarea "I only need the building directly"
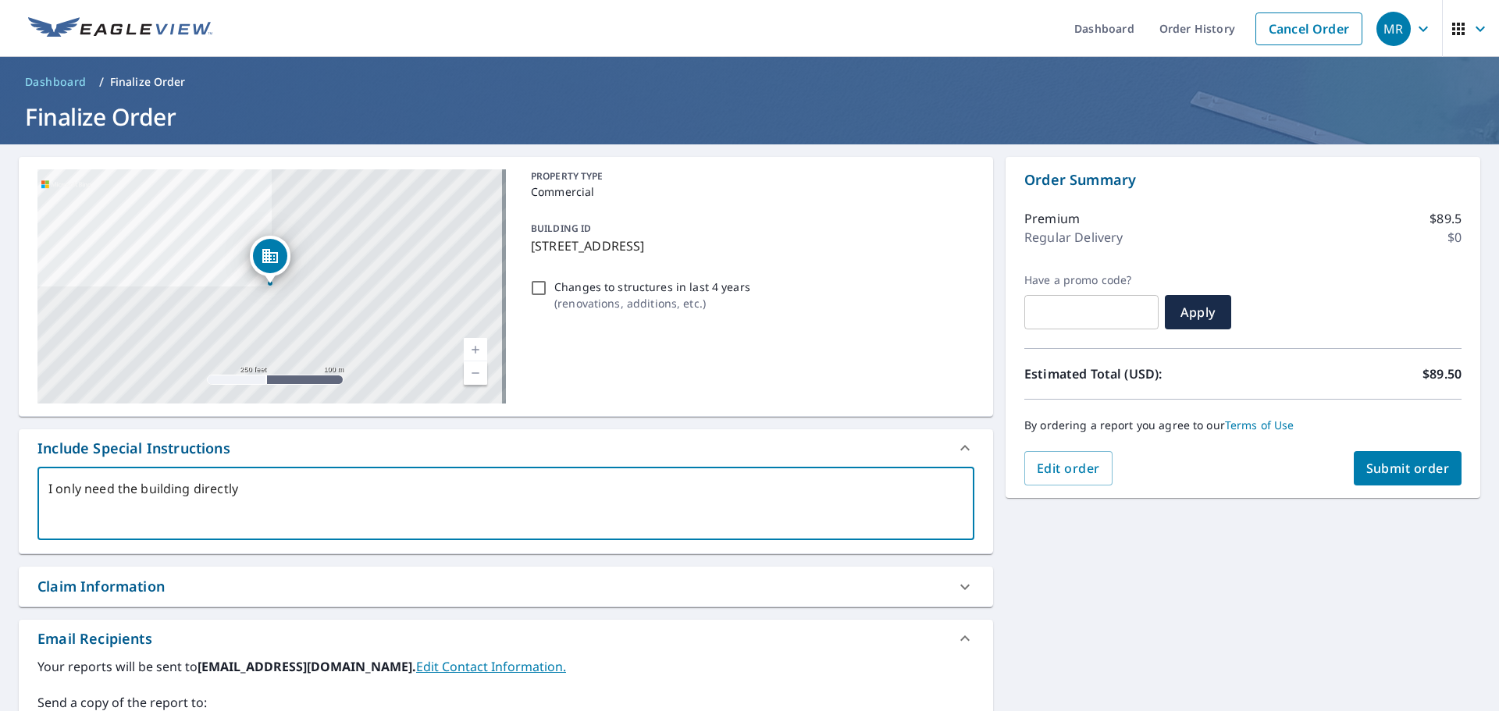
type textarea "x"
type textarea "I only need the building directly"
type textarea "x"
type textarea "I only need the building directly u"
type textarea "x"
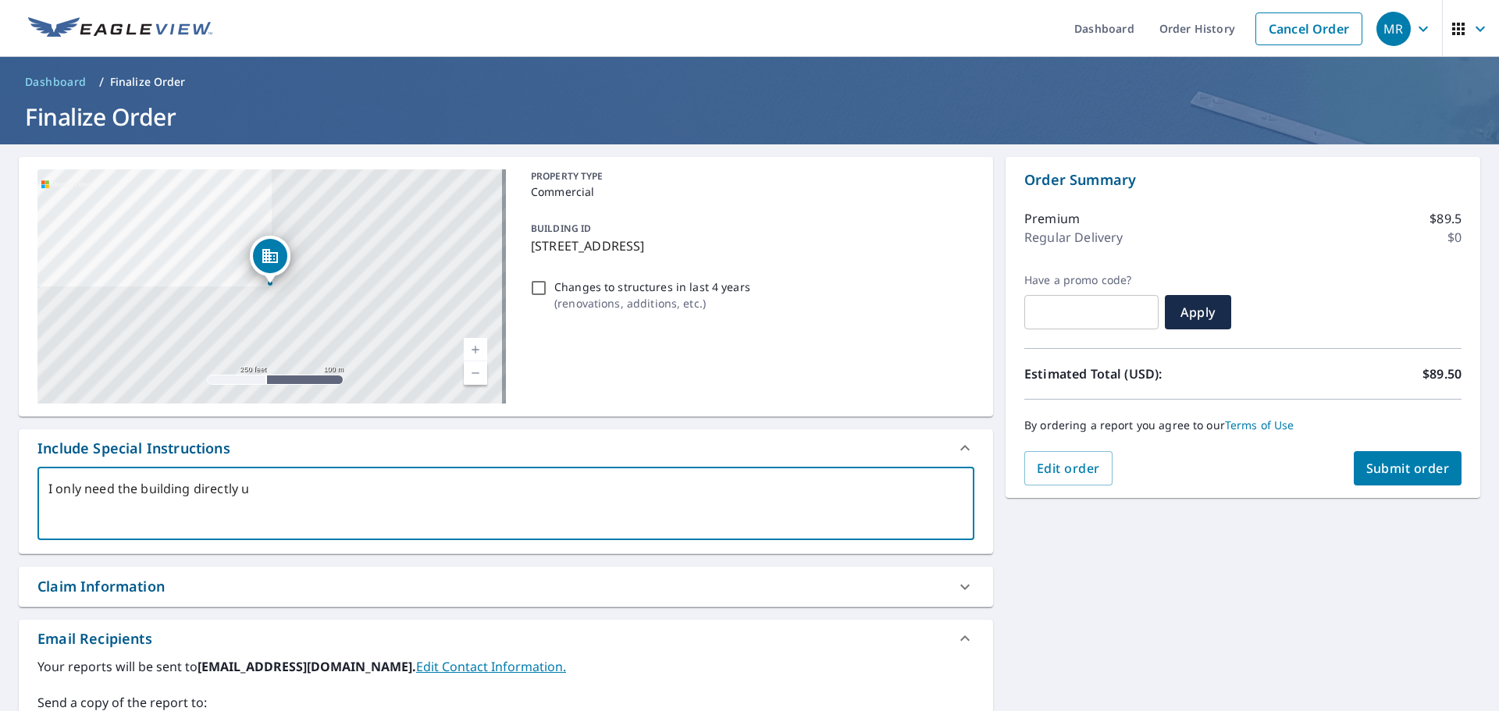
type textarea "I only need the building directly un"
type textarea "x"
type textarea "I only need the building directly und"
type textarea "x"
type textarea "I only need the building directly undr"
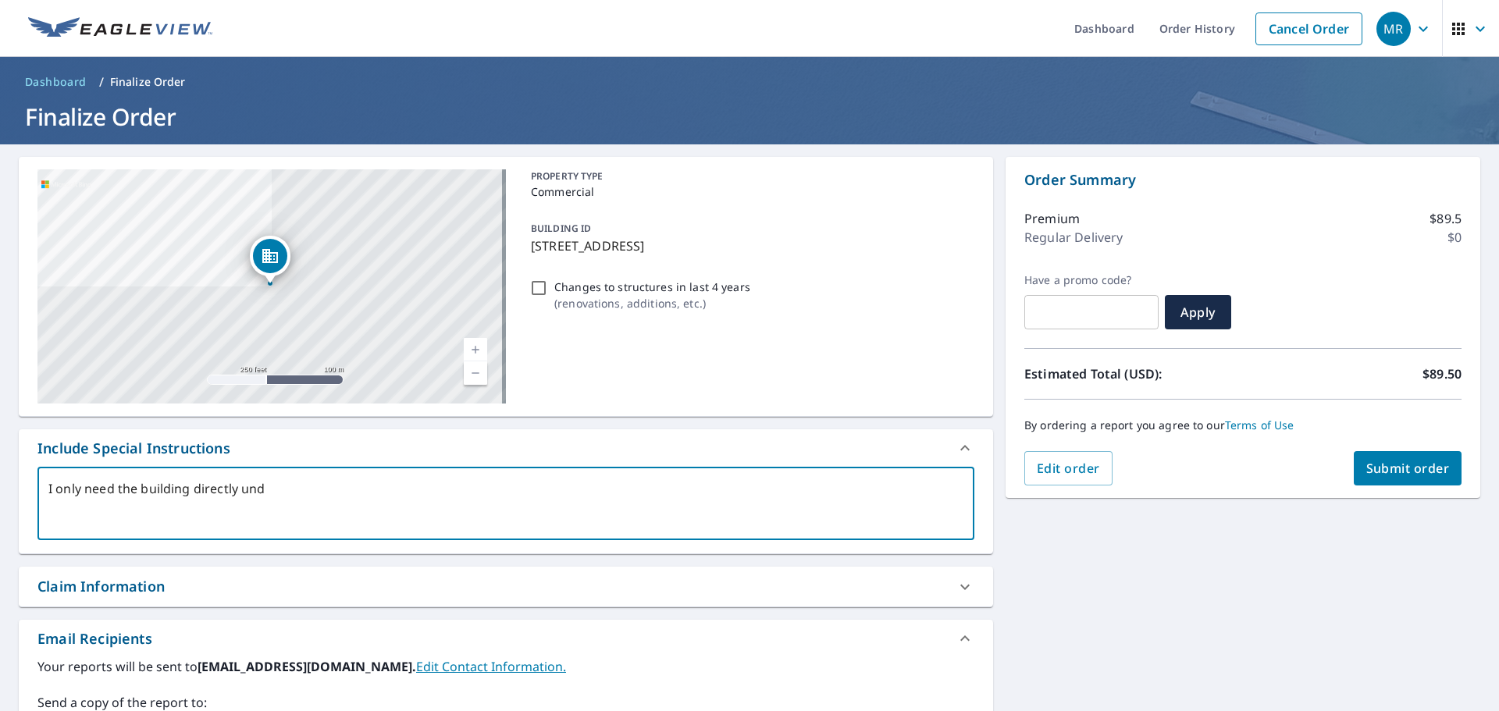
type textarea "x"
type textarea "I only need the building directly und"
type textarea "x"
type textarea "I only need the building directly unde"
type textarea "x"
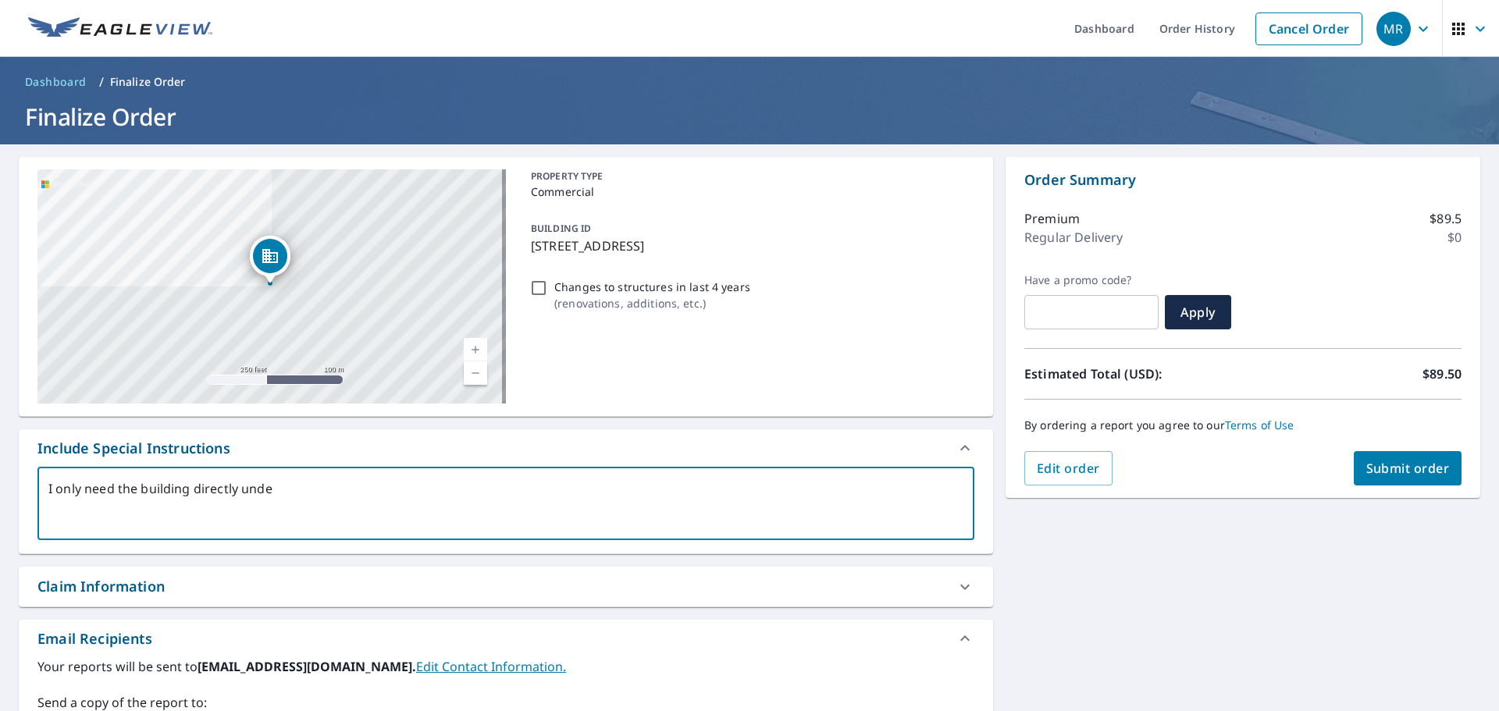
type textarea "I only need the building directly under"
type textarea "x"
type textarea "I only need the building directly under"
type textarea "x"
type textarea "I only need the building directly under t"
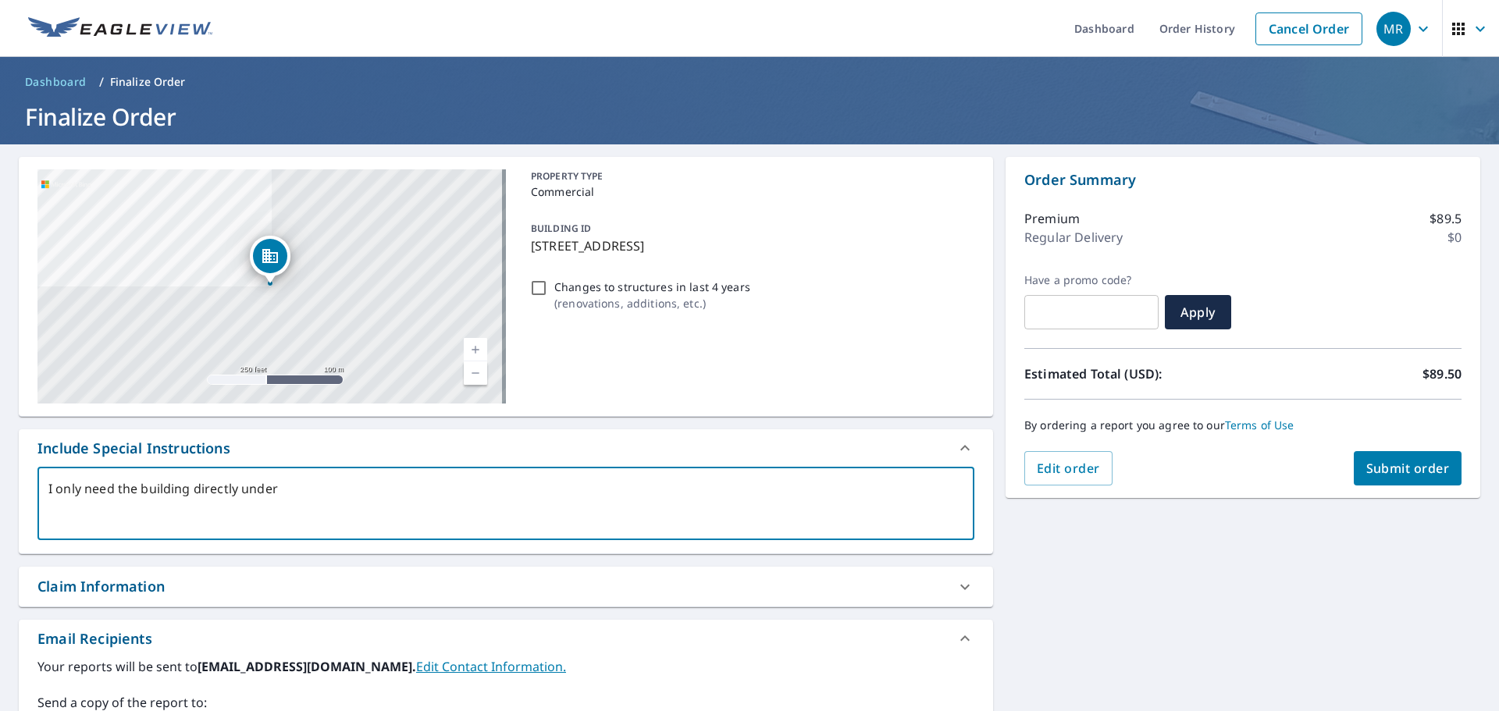
type textarea "x"
type textarea "I only need the building directly under th"
type textarea "x"
type textarea "I only need the building directly under the"
type textarea "x"
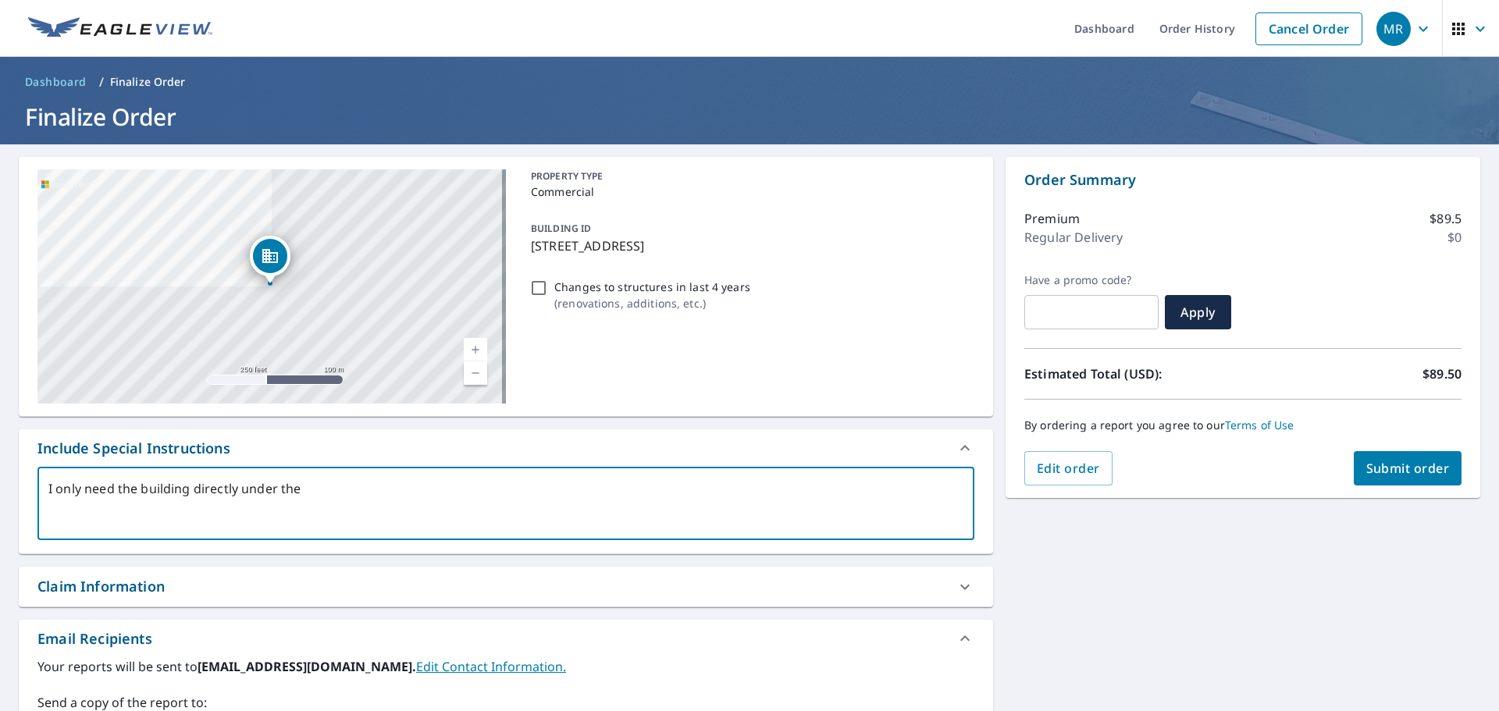
type textarea "I only need the building directly under the"
type textarea "x"
type textarea "I only need the building directly under the p"
type textarea "x"
type textarea "I only need the building directly under the pi"
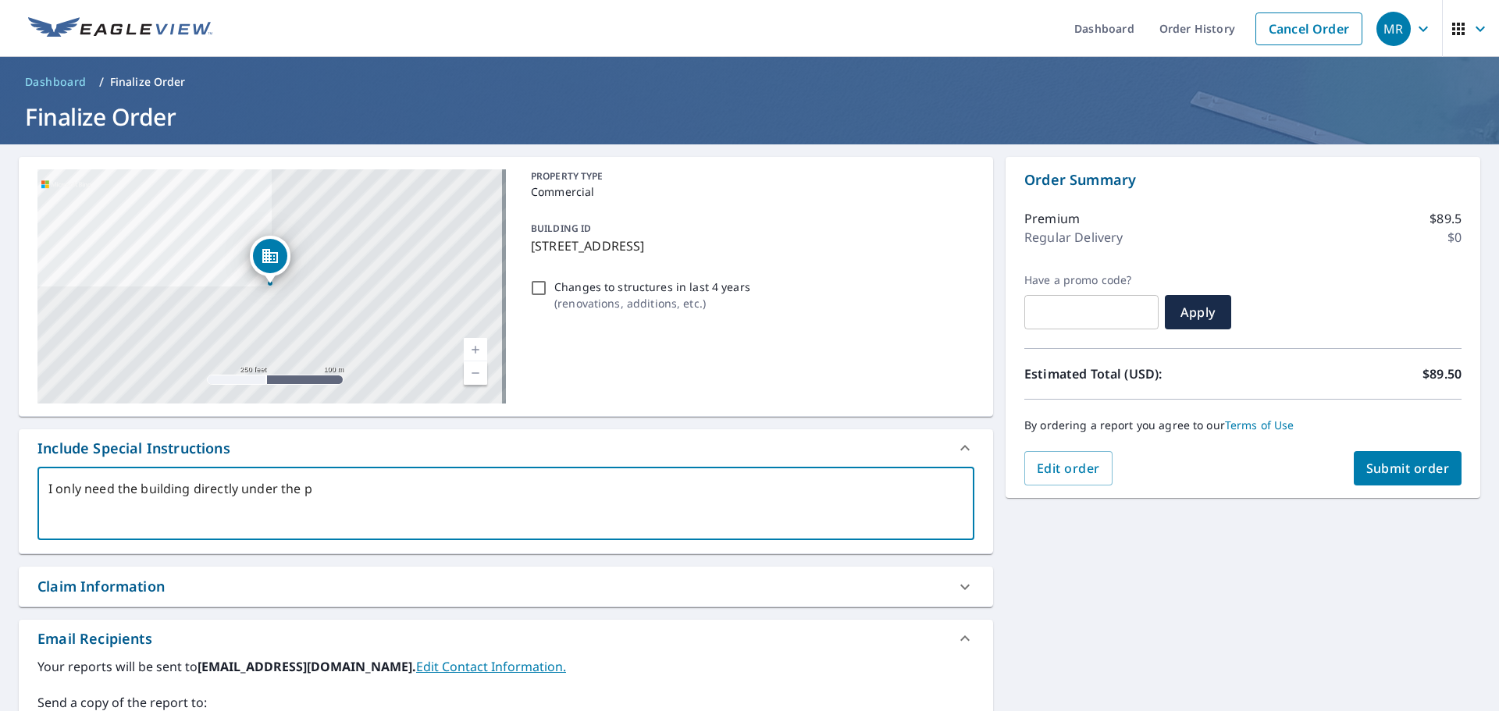
type textarea "x"
type textarea "I only need the building directly under the pin"
type textarea "x"
type textarea "I only need the building directly under the pin"
click at [1414, 28] on icon "button" at bounding box center [1423, 29] width 19 height 19
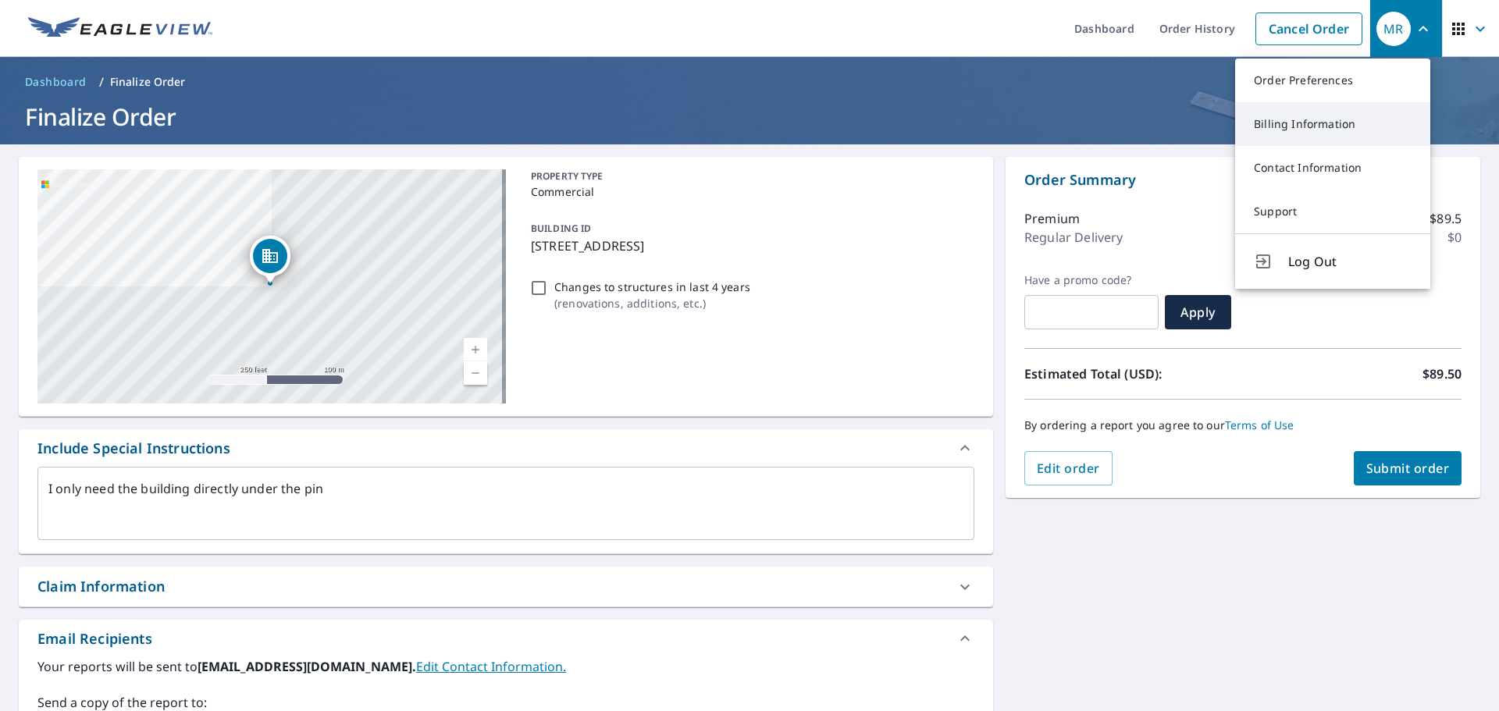
click at [1277, 126] on link "Billing Information" at bounding box center [1332, 124] width 195 height 44
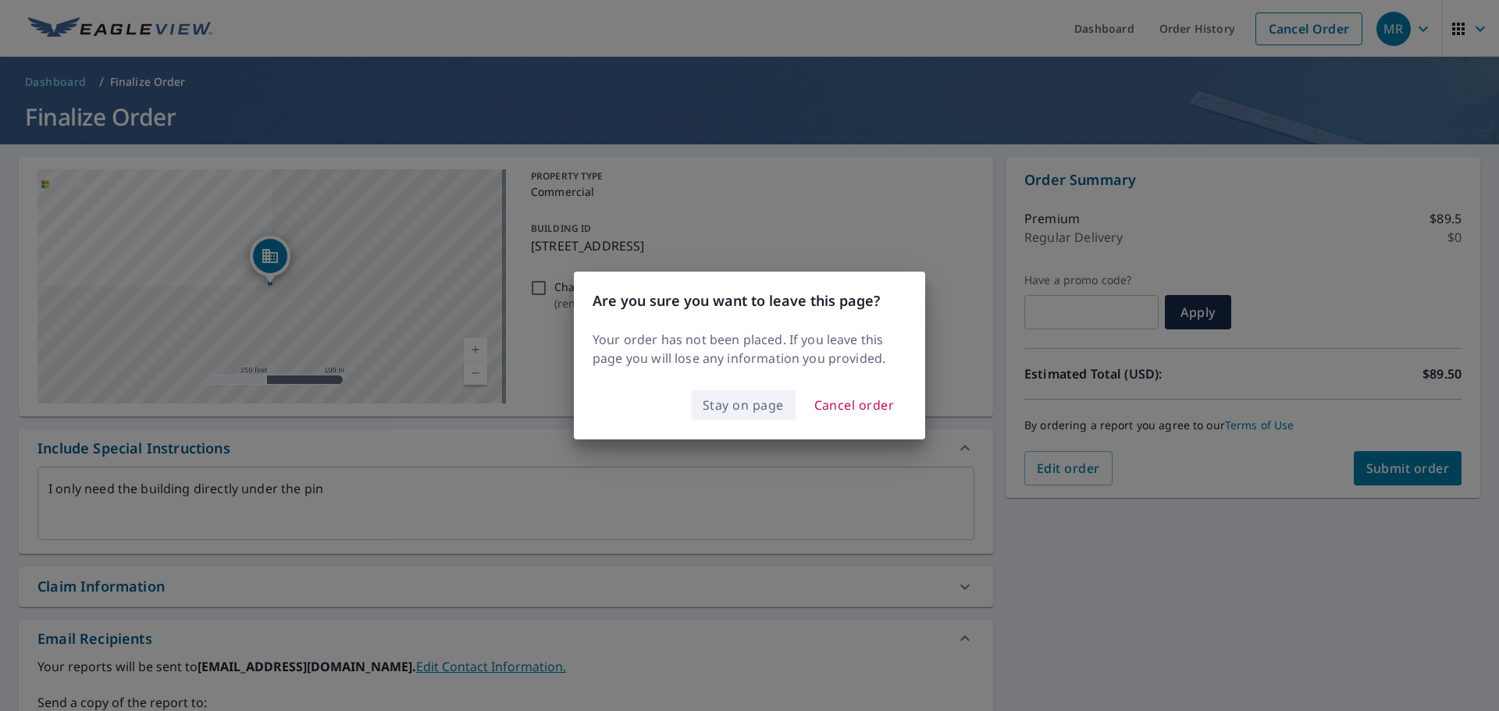
click at [733, 402] on span "Stay on page" at bounding box center [743, 405] width 81 height 22
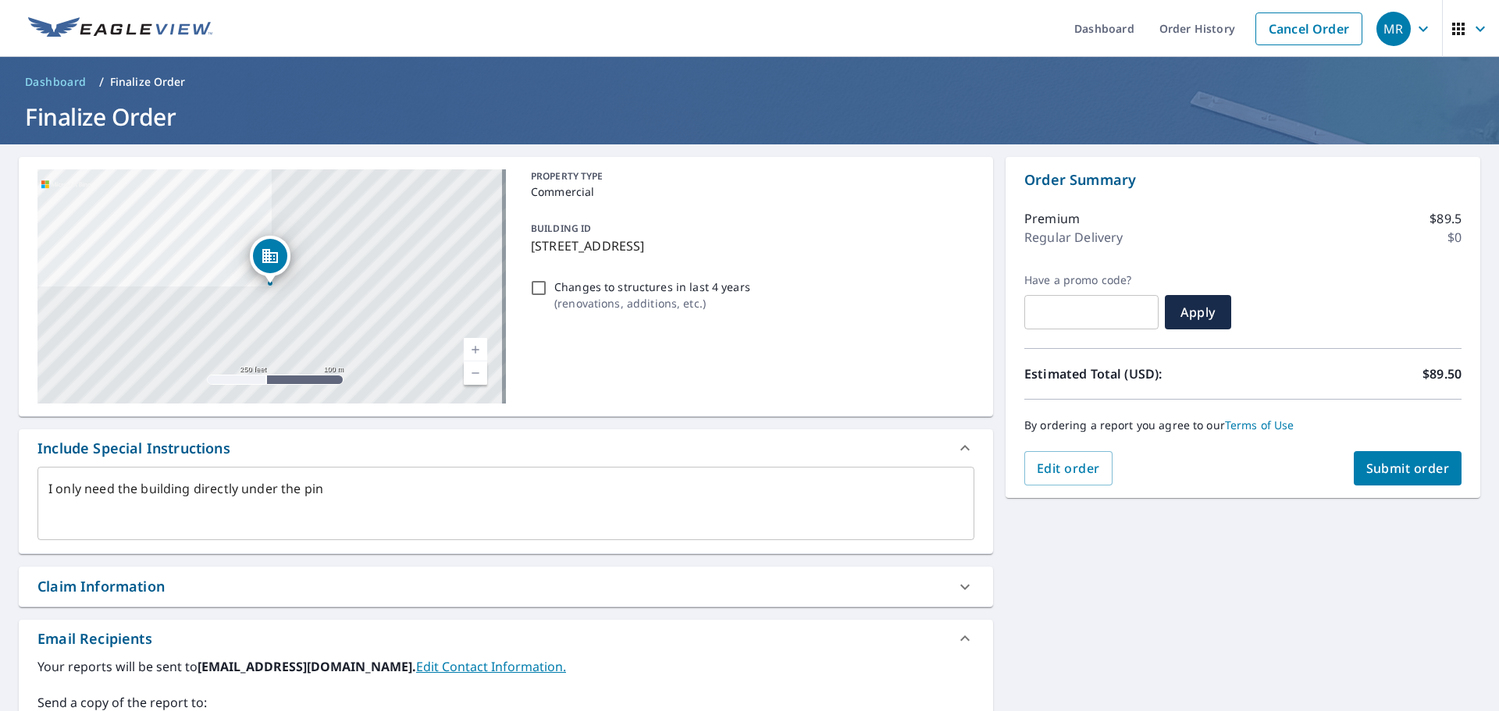
click at [1375, 467] on span "Submit order" at bounding box center [1408, 468] width 84 height 17
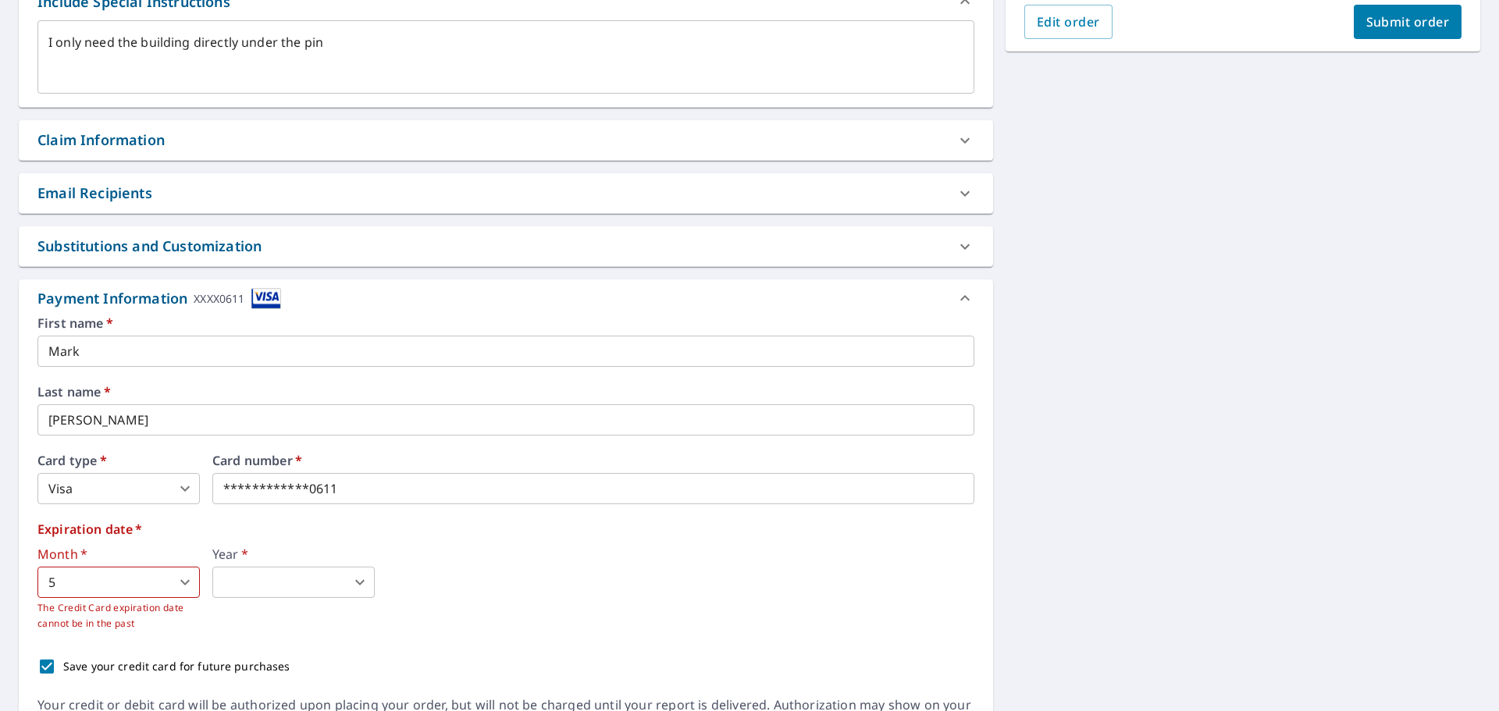
scroll to position [455, 0]
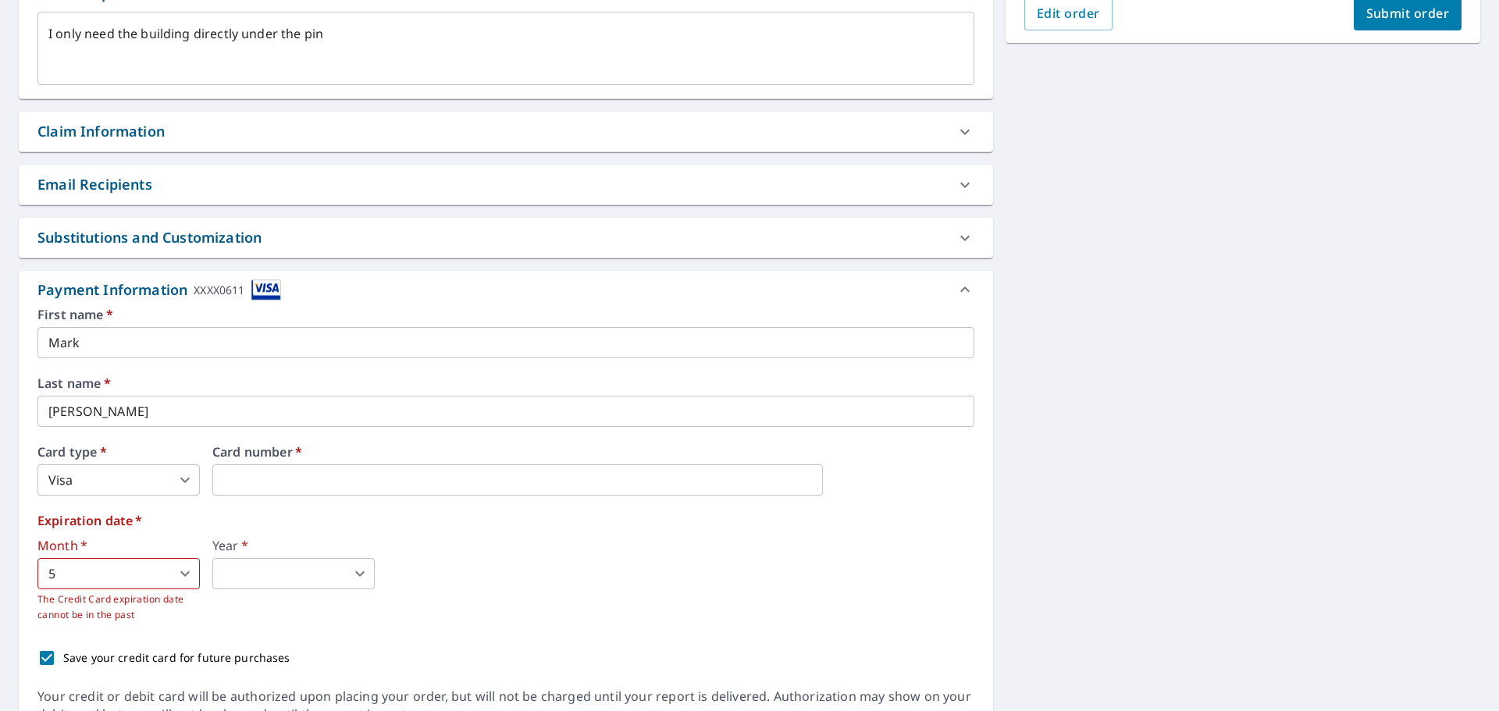
click at [83, 345] on input "Mark" at bounding box center [505, 342] width 937 height 31
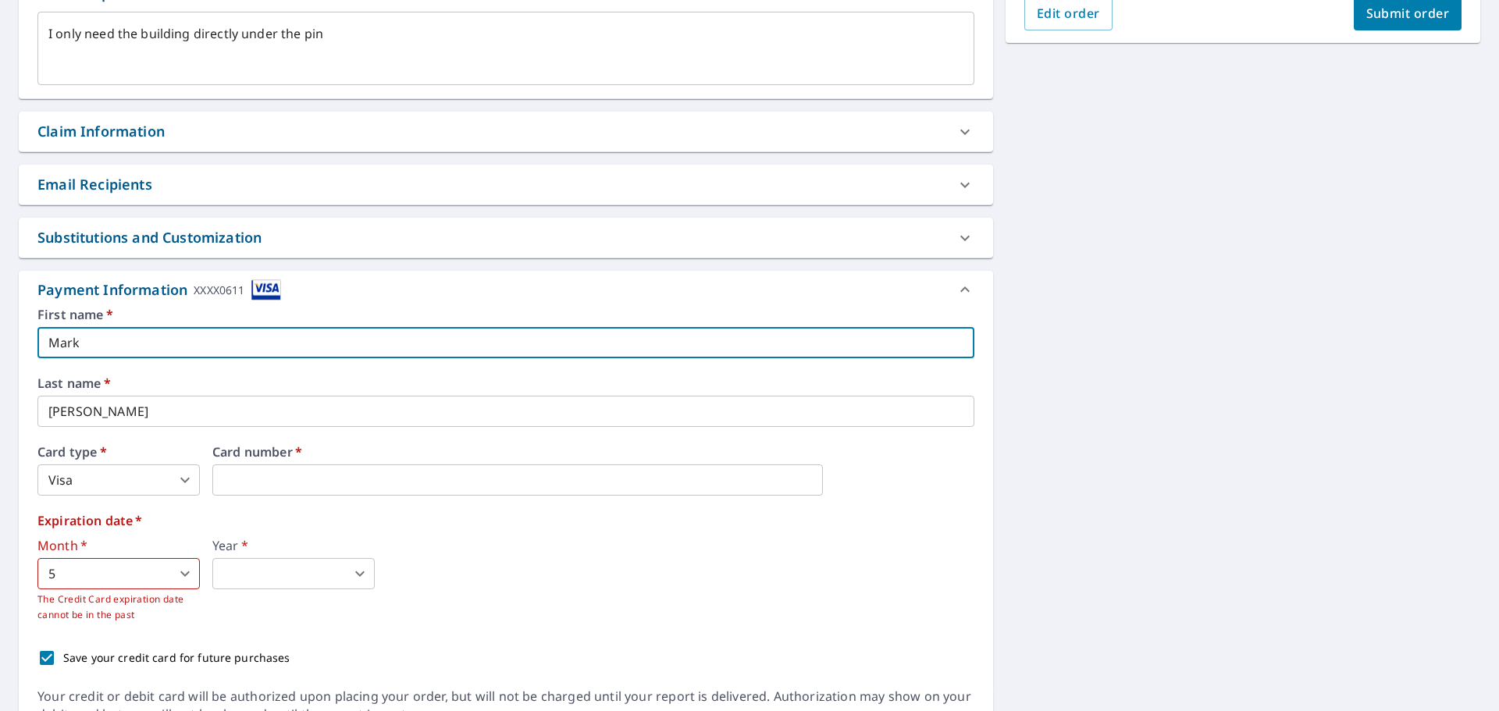
type textarea "x"
type input "Mar"
type textarea "x"
type input "Ma"
type textarea "x"
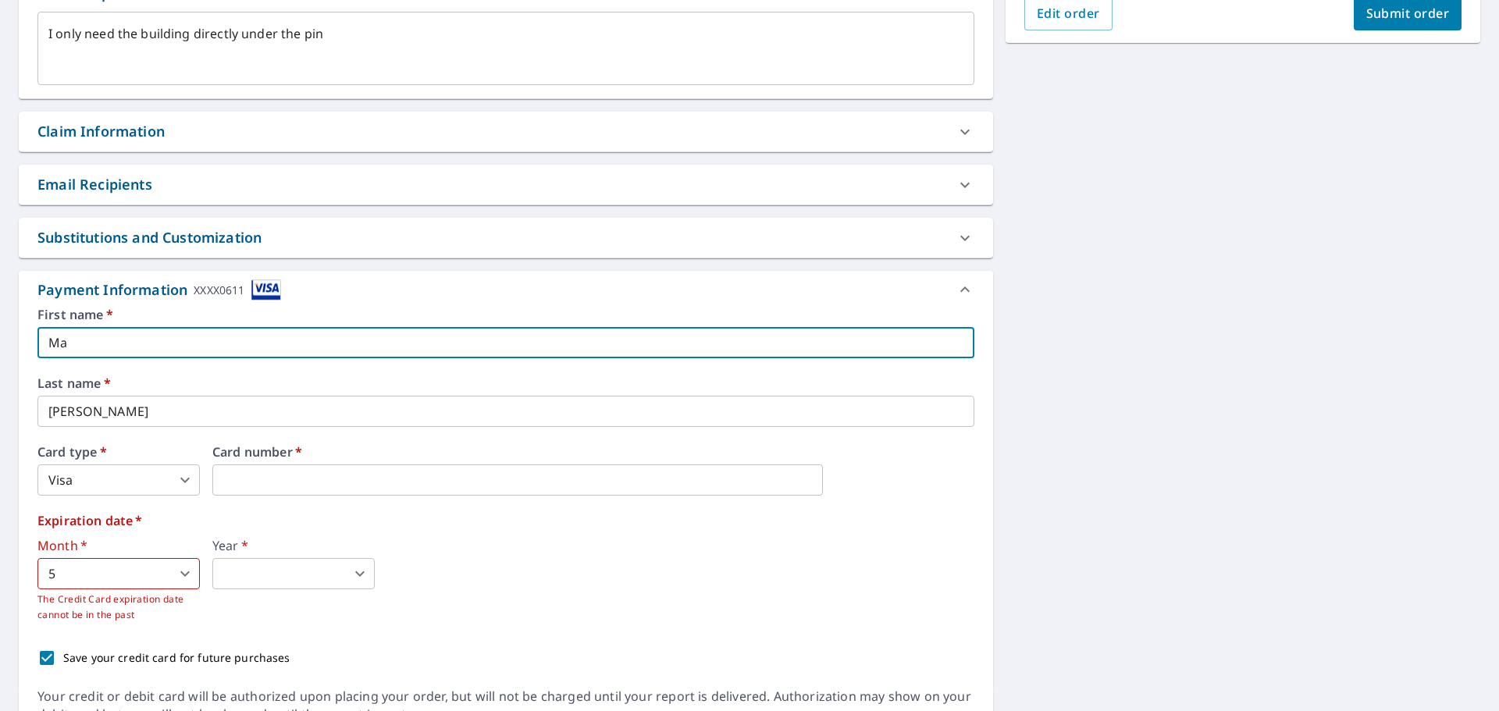
type input "M"
type textarea "x"
type input "D"
type textarea "x"
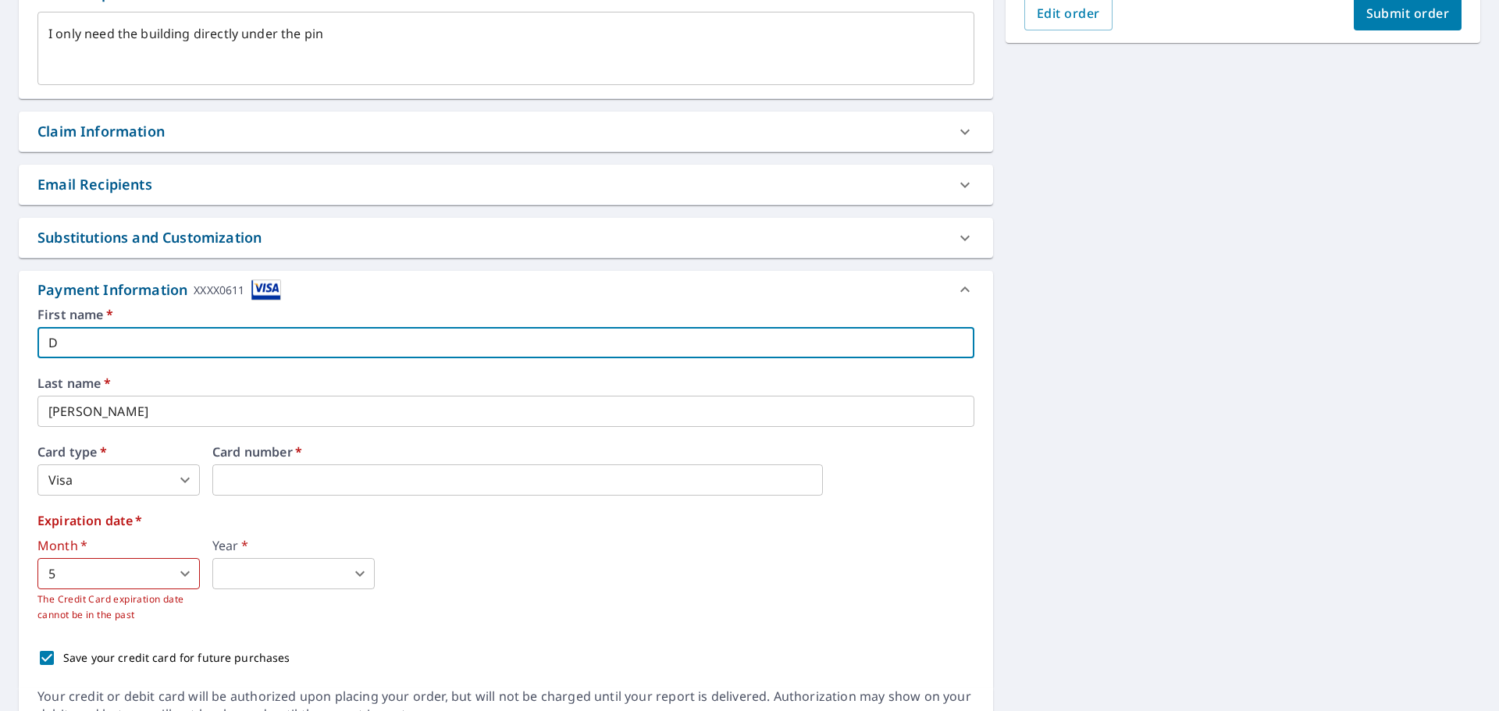
type input "Da"
type textarea "x"
type input "Dan"
type textarea "x"
type input "Dani"
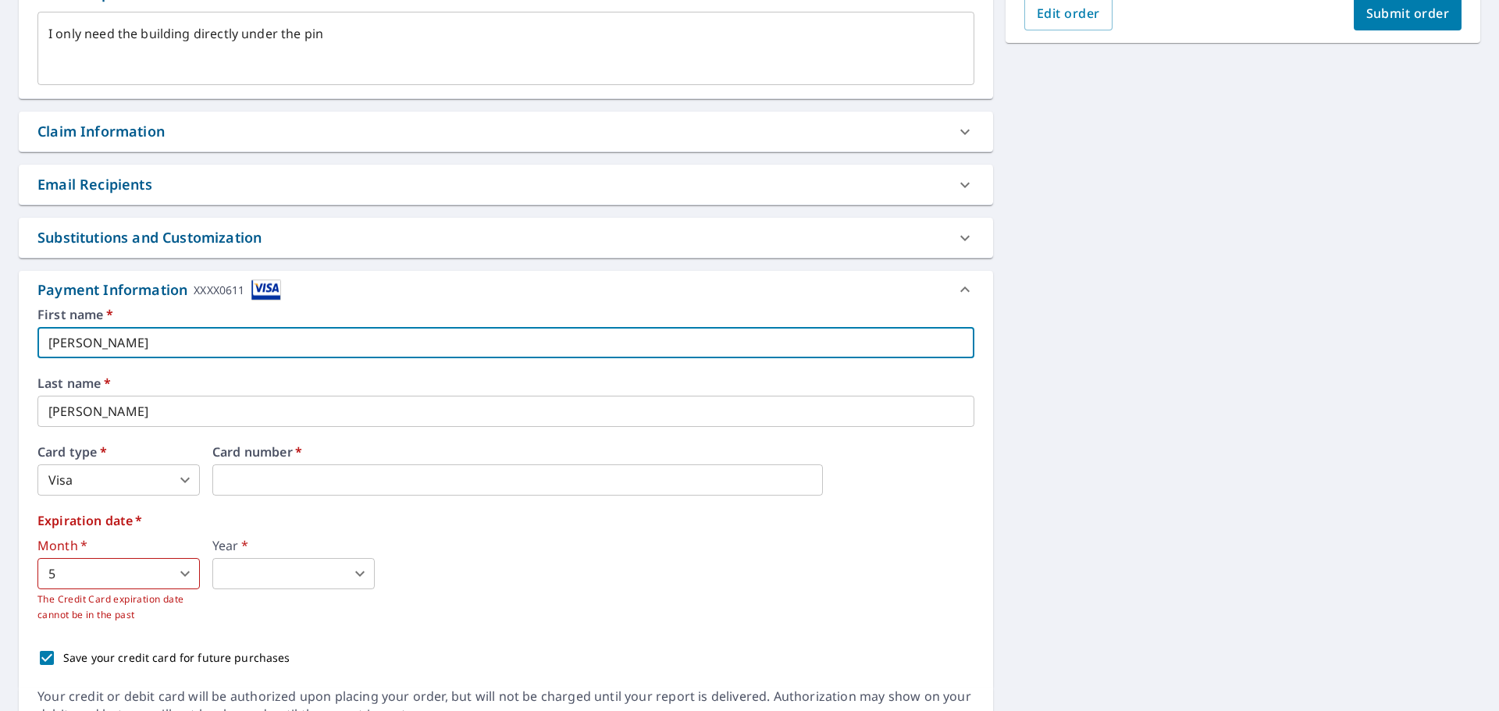
type textarea "x"
type input "Danie"
type textarea "x"
type input "Daniel"
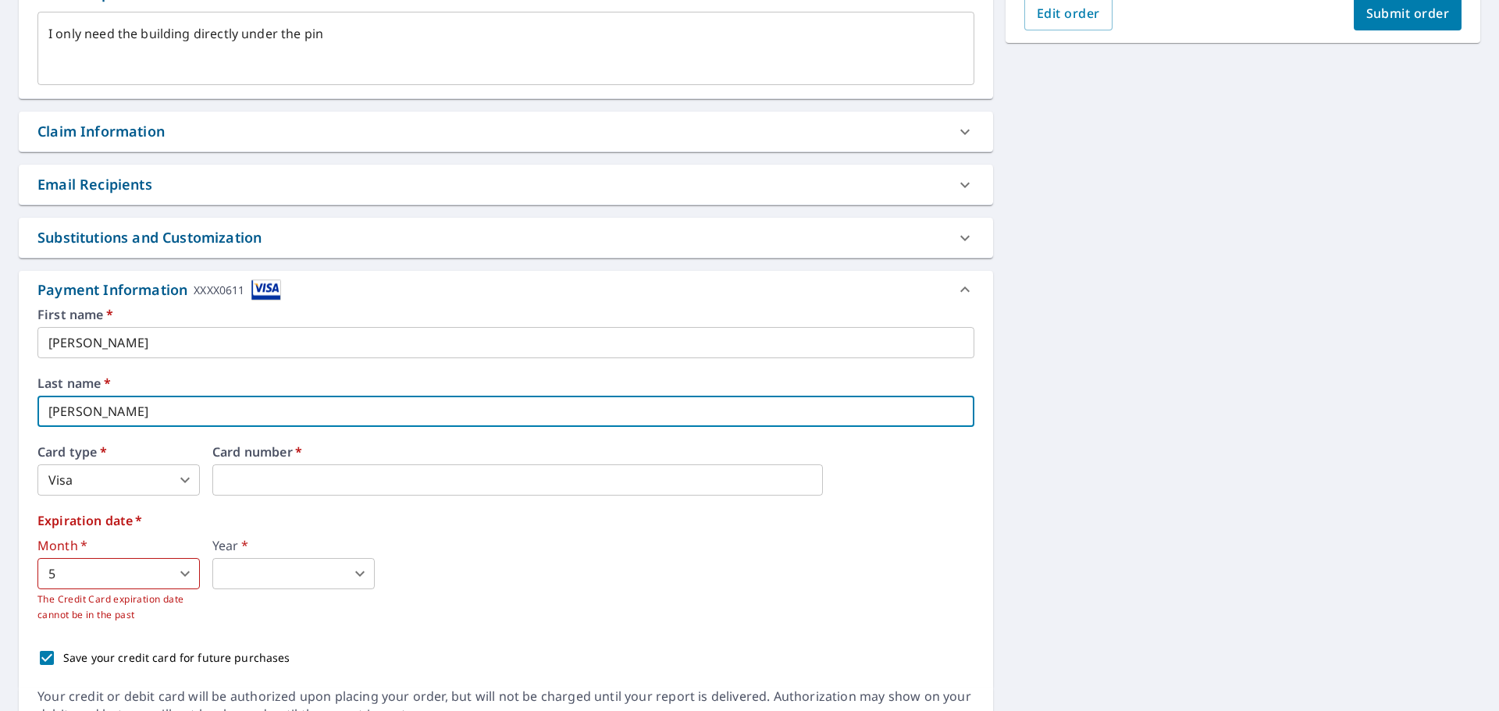
drag, startPoint x: 100, startPoint y: 413, endPoint x: 32, endPoint y: 412, distance: 67.9
click at [32, 412] on div "First name   * Daniel ​ Last name   * Robbins ​ Card type   * Visa 2 ​ Card num…" at bounding box center [506, 497] width 974 height 379
type textarea "x"
type input "O"
type textarea "x"
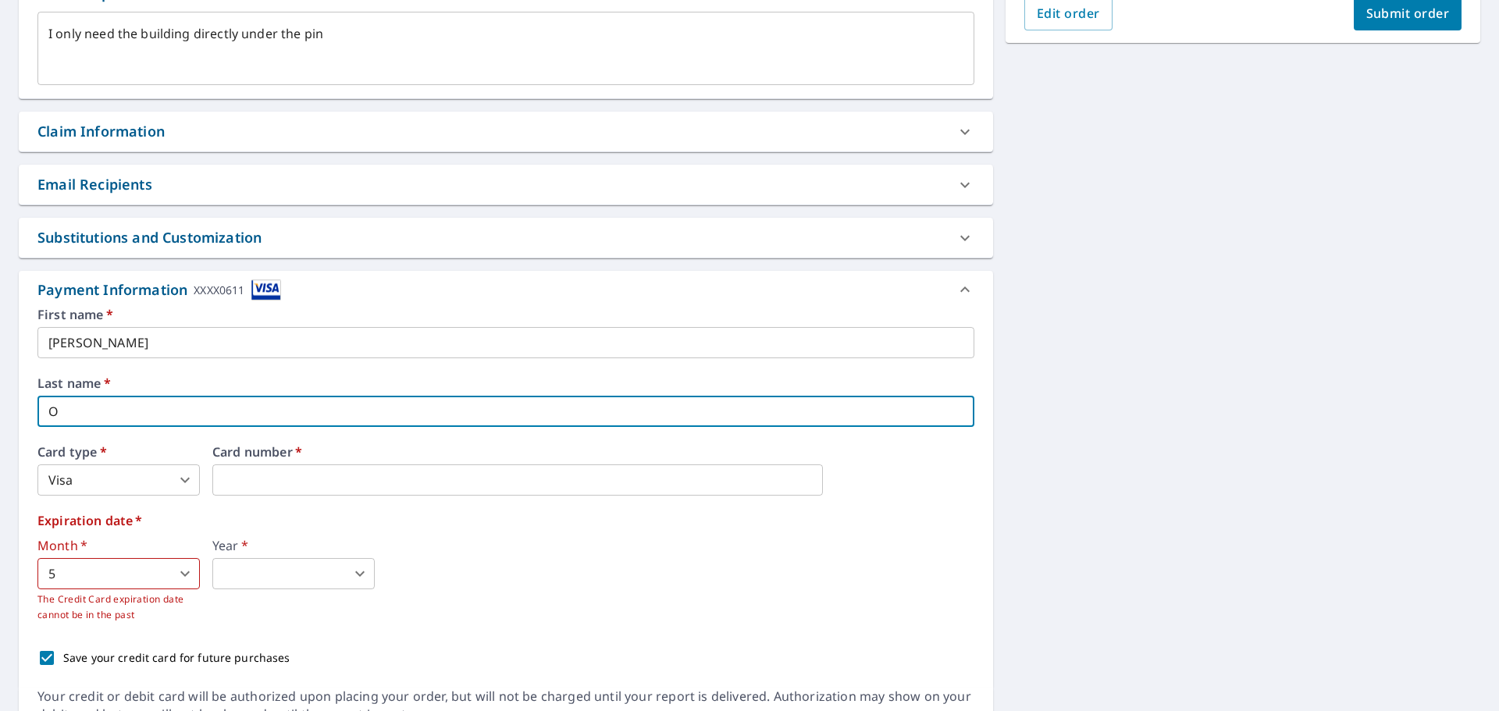
type input "Od"
type textarea "x"
type input "Odo"
type textarea "x"
type input "Odom"
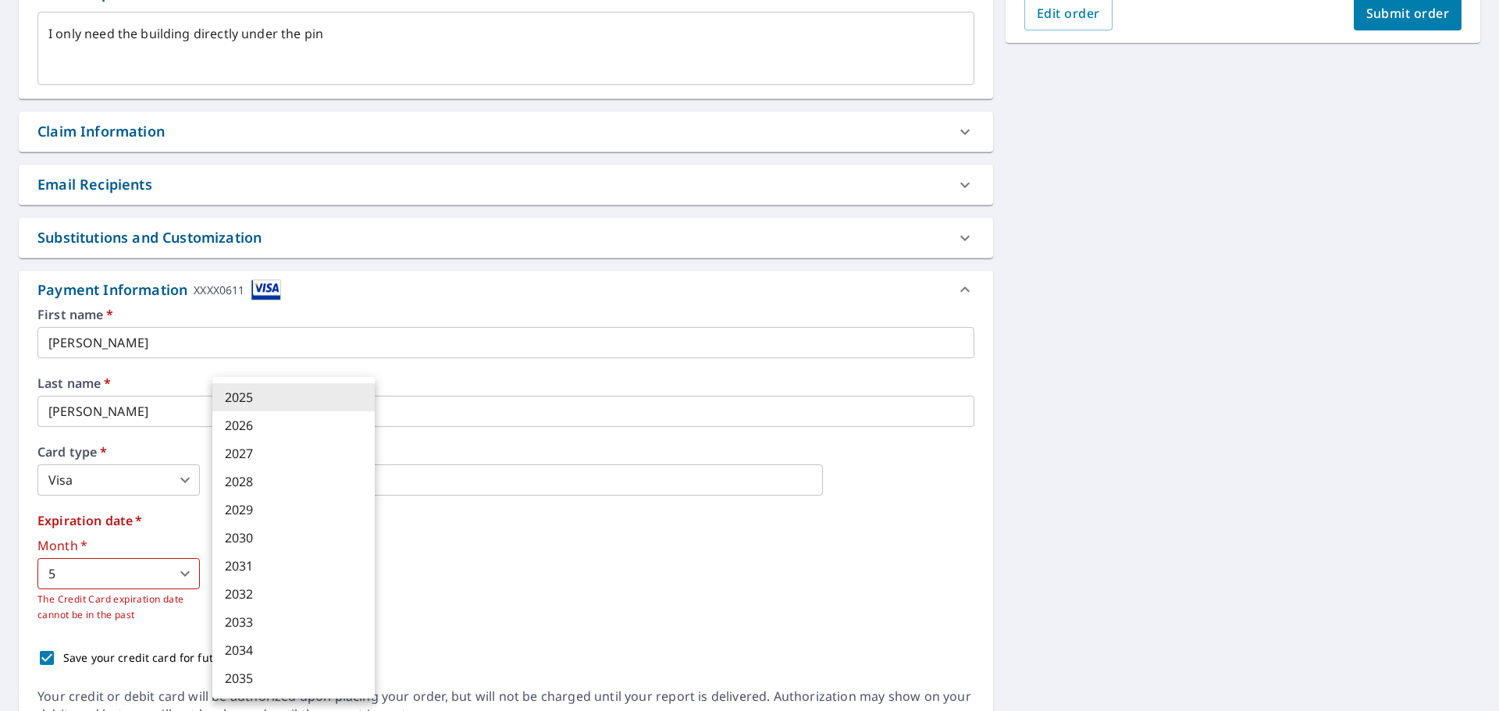
click at [290, 572] on body "MR MR Dashboard Order History Cancel Order MR Dashboard / Finalize Order Finali…" at bounding box center [749, 355] width 1499 height 711
click at [235, 457] on li "2027" at bounding box center [293, 454] width 162 height 28
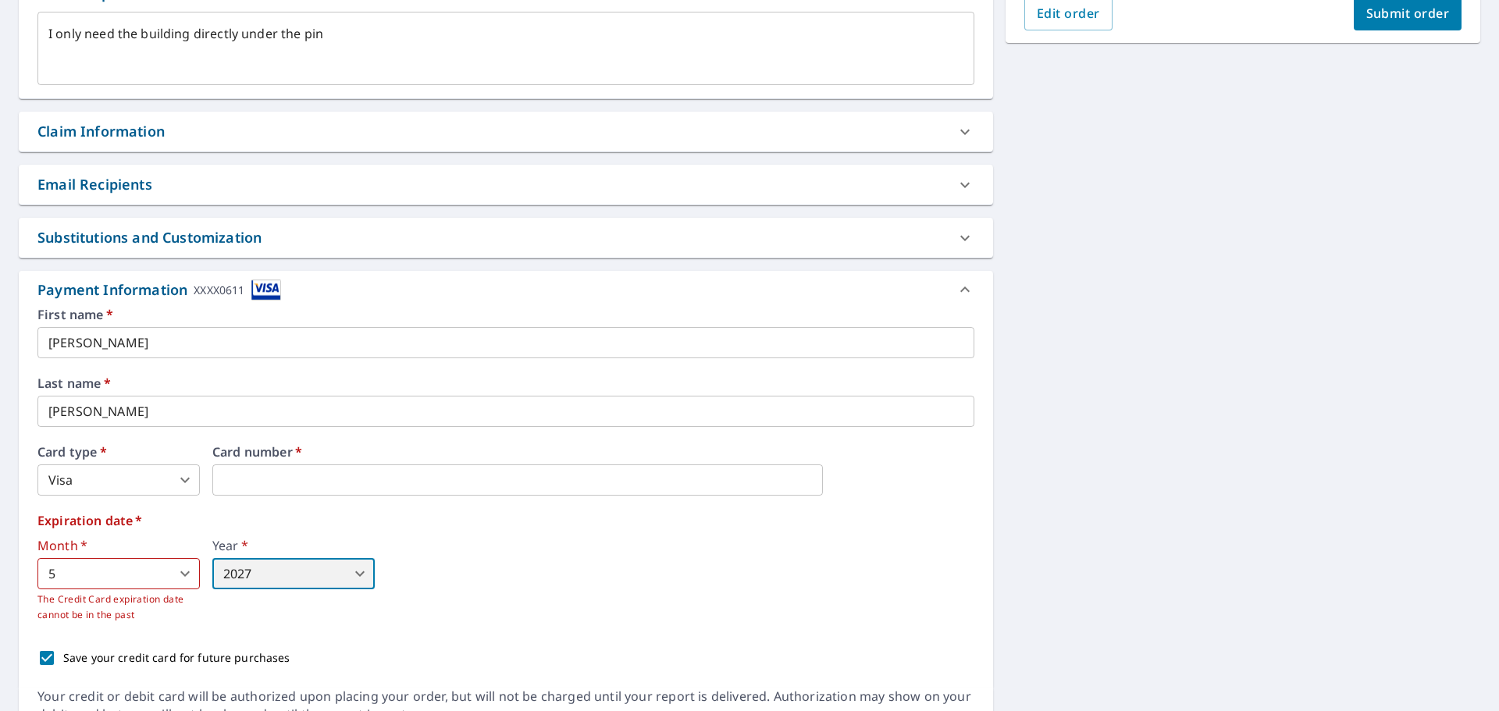
type textarea "x"
type input "2027"
click at [183, 575] on body "MR MR Dashboard Order History Cancel Order MR Dashboard / Finalize Order Finali…" at bounding box center [749, 355] width 1499 height 711
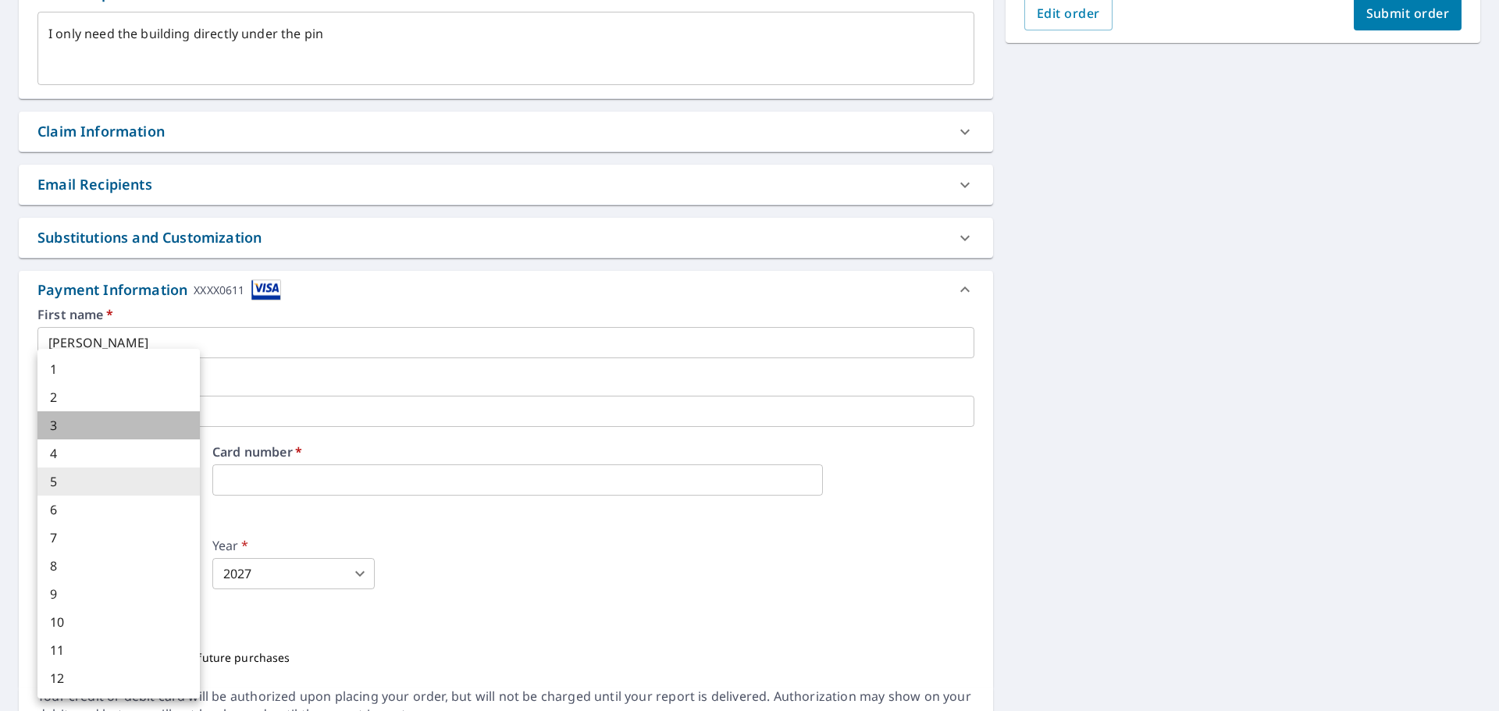
click at [55, 428] on li "3" at bounding box center [118, 425] width 162 height 28
type textarea "x"
type input "3"
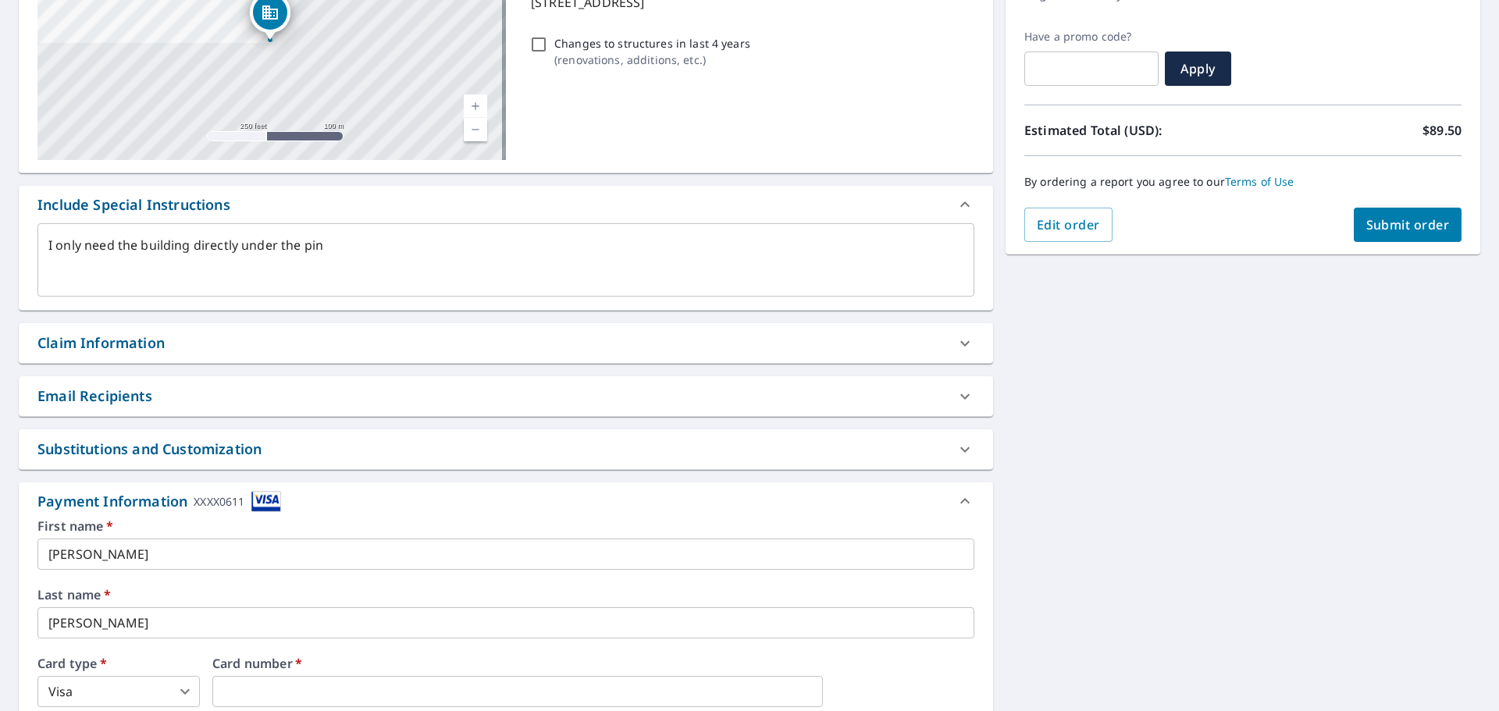
scroll to position [221, 0]
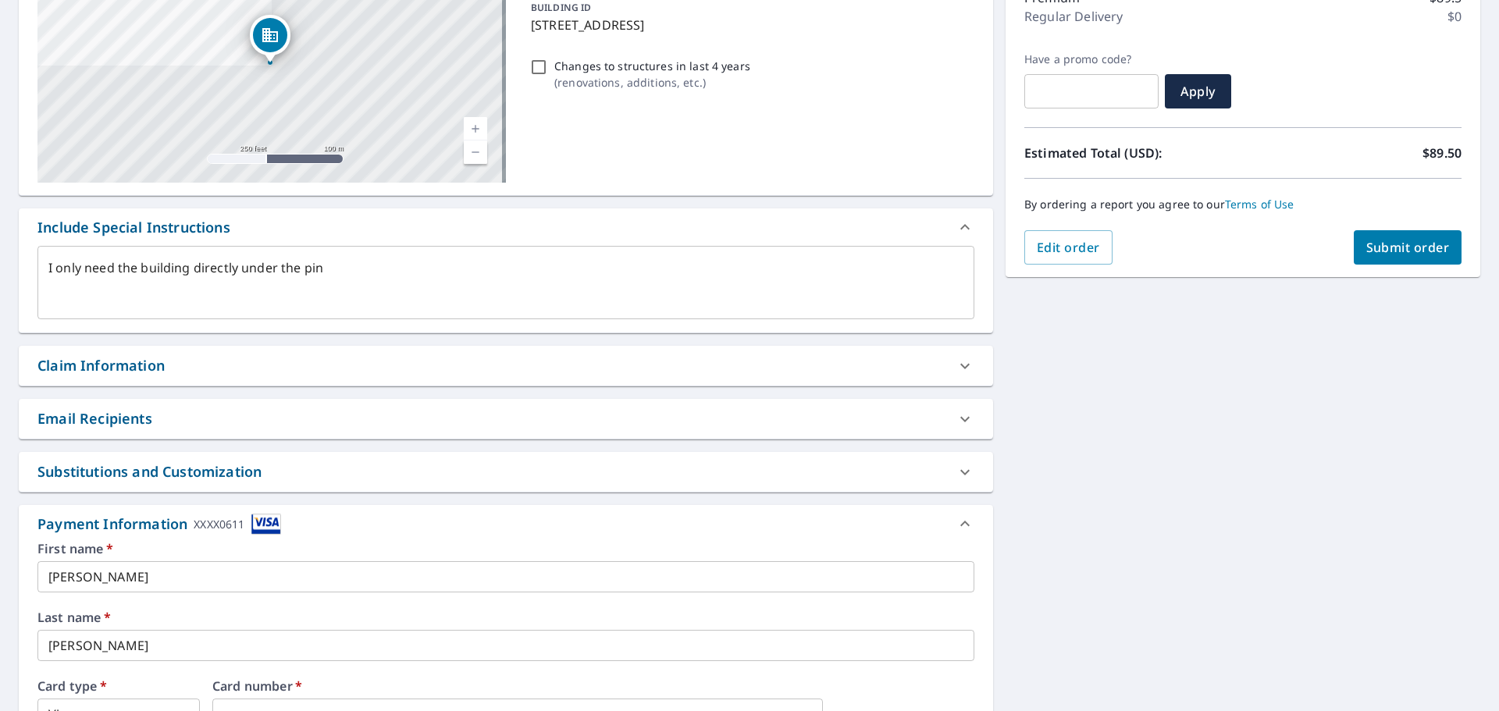
click at [282, 419] on div "Email Recipients" at bounding box center [491, 418] width 909 height 21
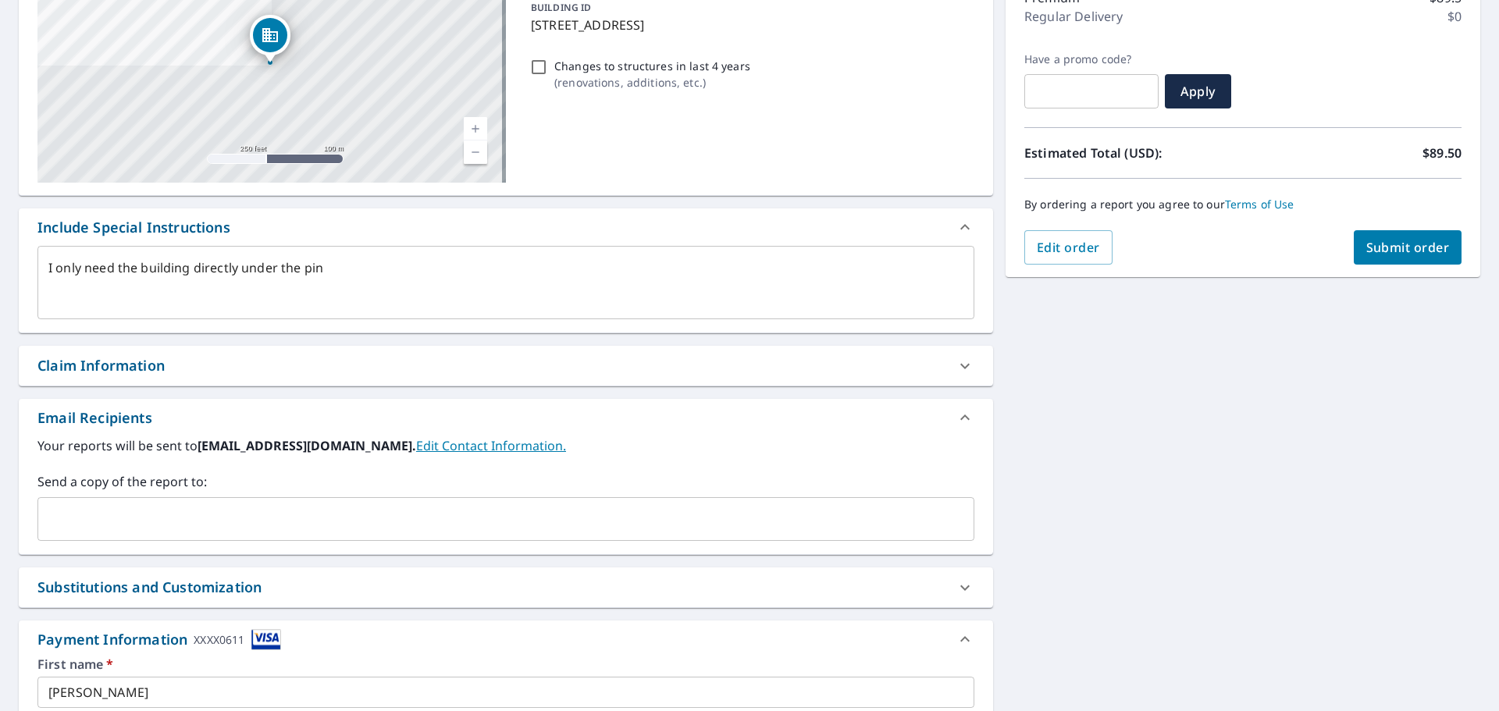
click at [581, 466] on div "Your reports will be sent to mark@mrrc-am.com. Edit Contact Information. Send a…" at bounding box center [505, 488] width 937 height 105
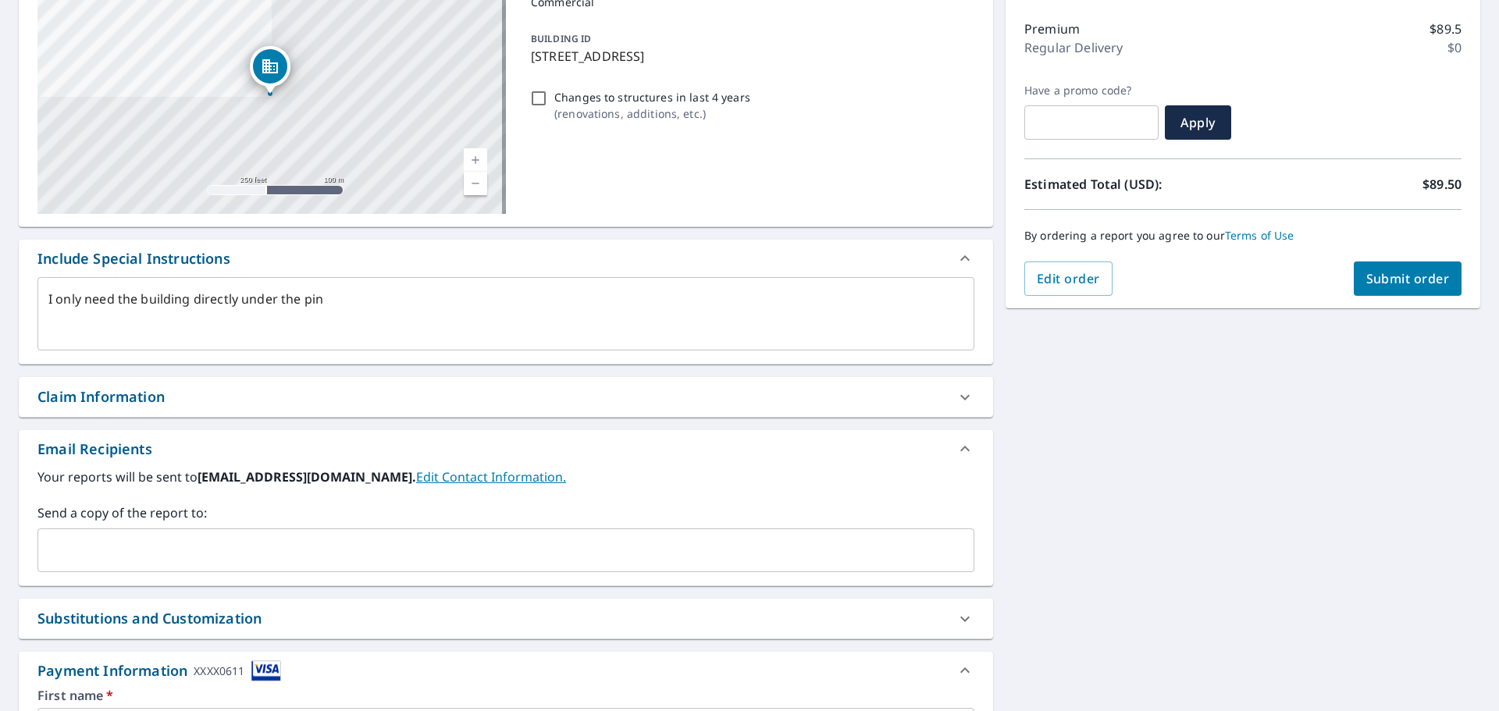
scroll to position [24, 0]
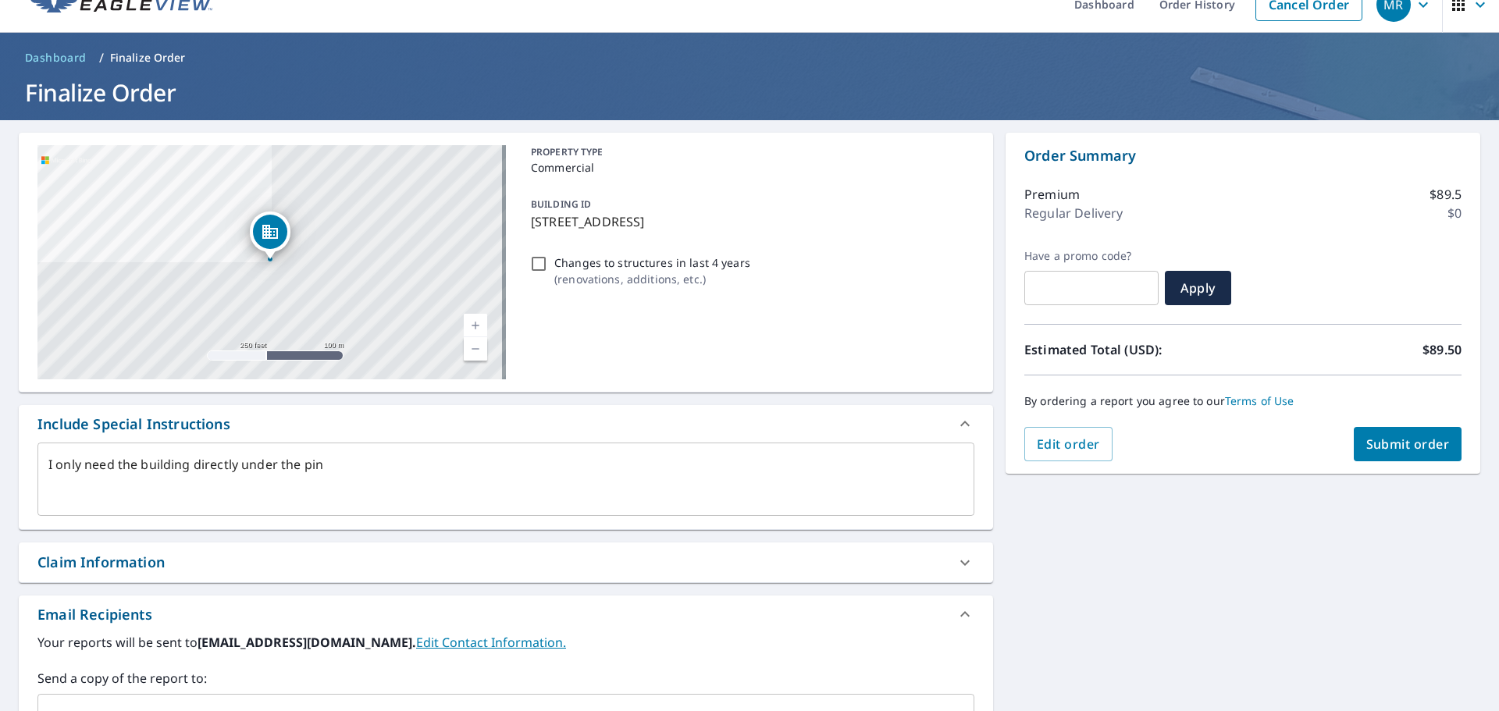
click at [1401, 443] on span "Submit order" at bounding box center [1408, 444] width 84 height 17
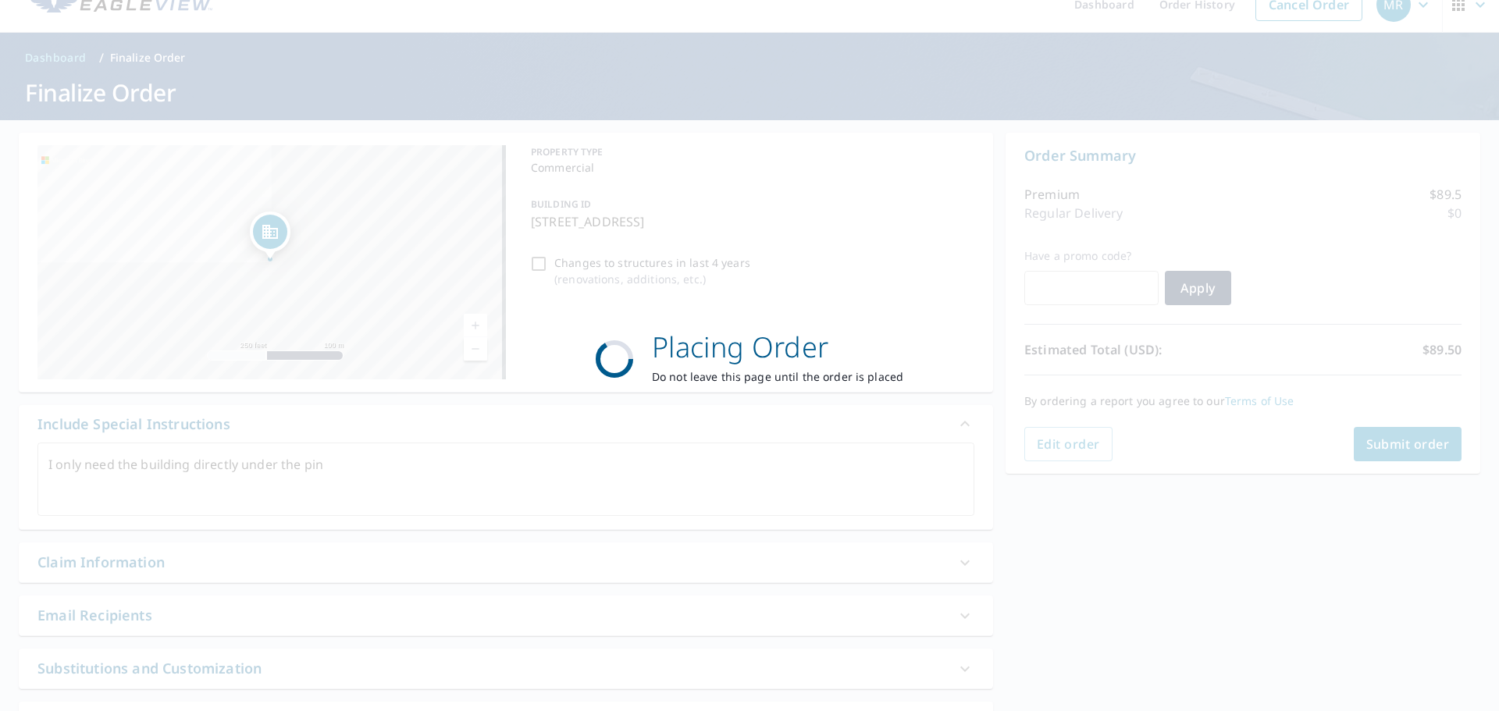
type textarea "x"
